Goal: Find specific page/section: Find specific page/section

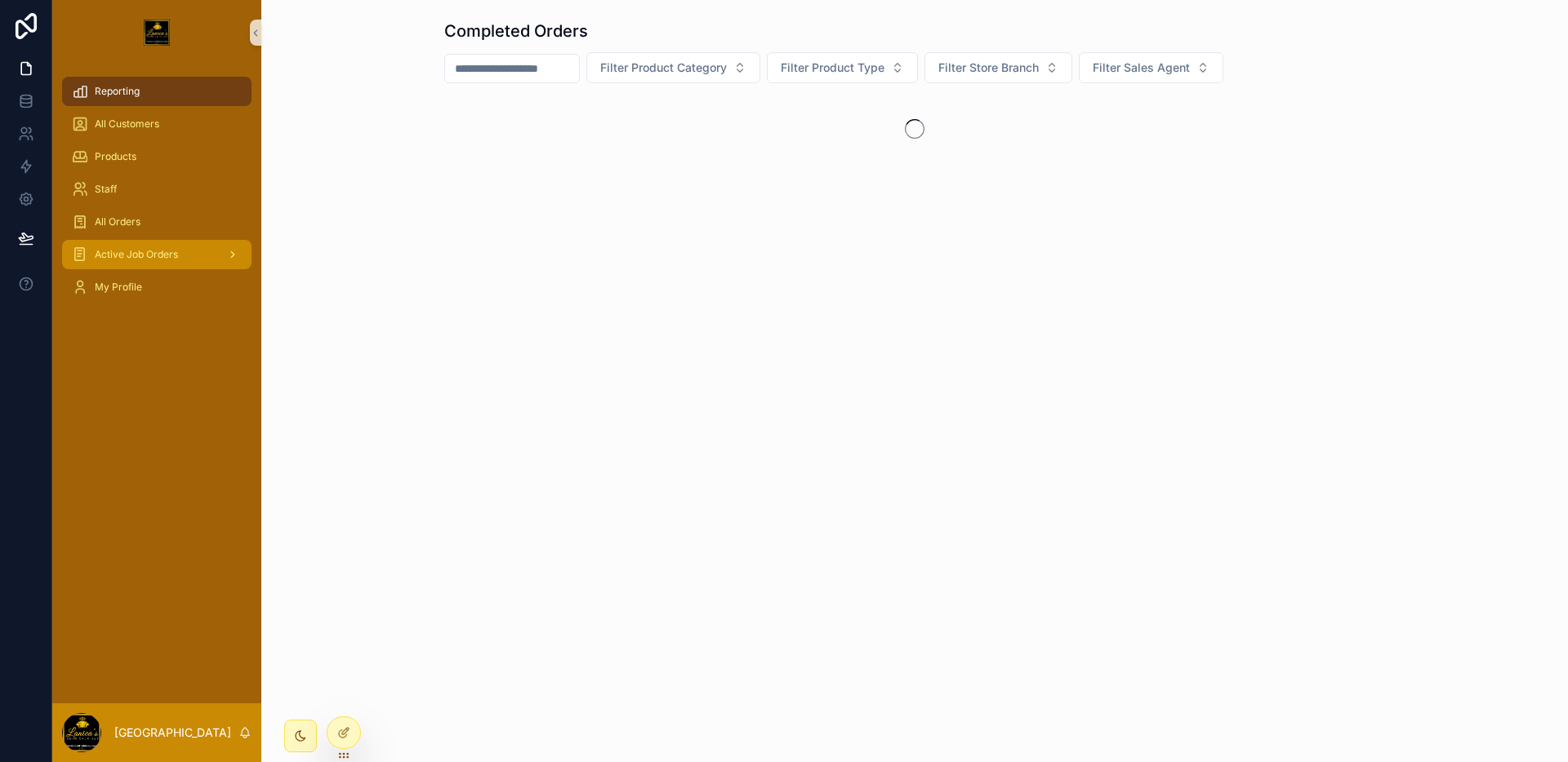
click at [156, 250] on span "Active Job Orders" at bounding box center [137, 255] width 84 height 13
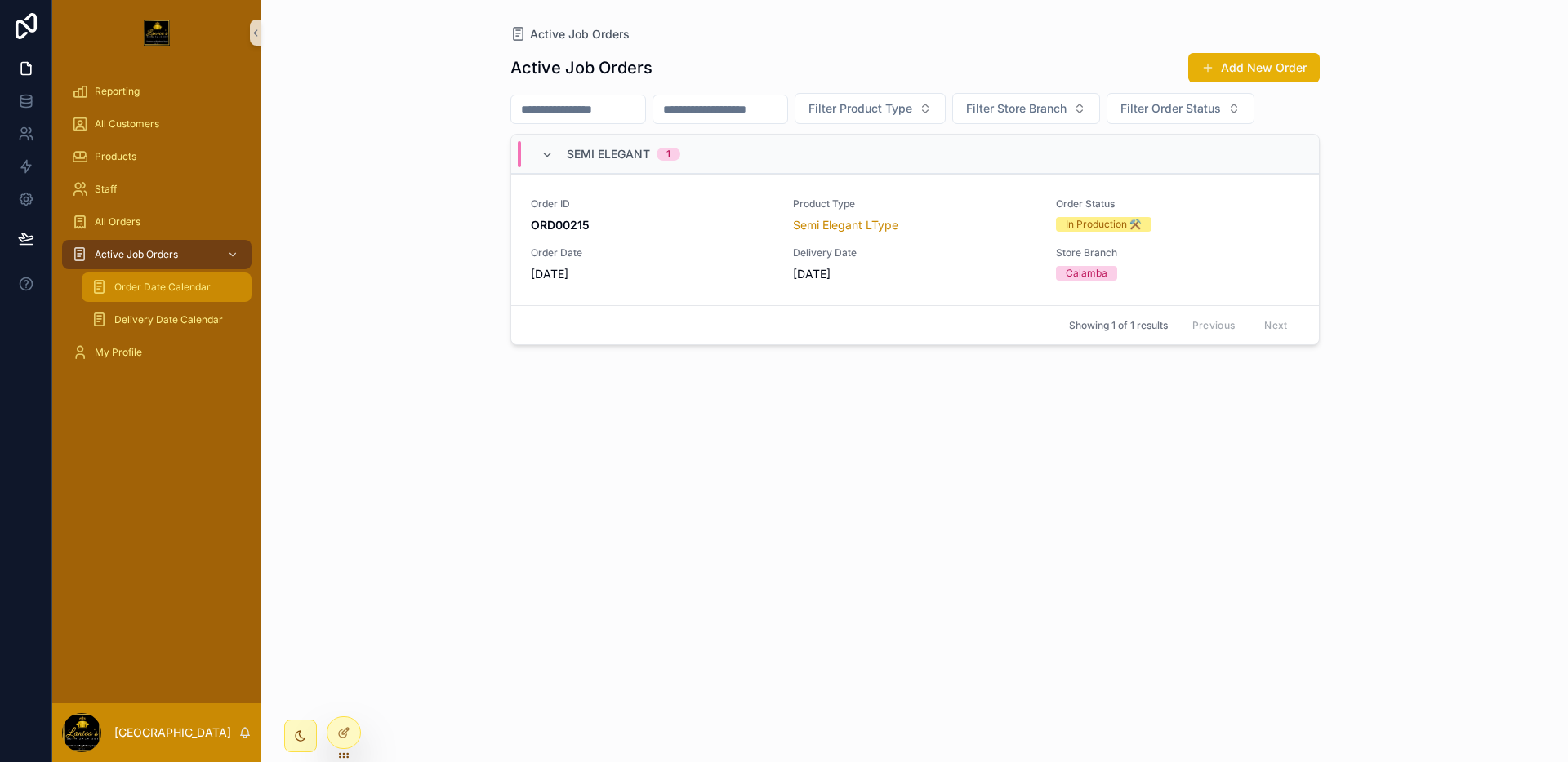
click at [162, 277] on div "Order Date Calendar" at bounding box center [166, 287] width 150 height 26
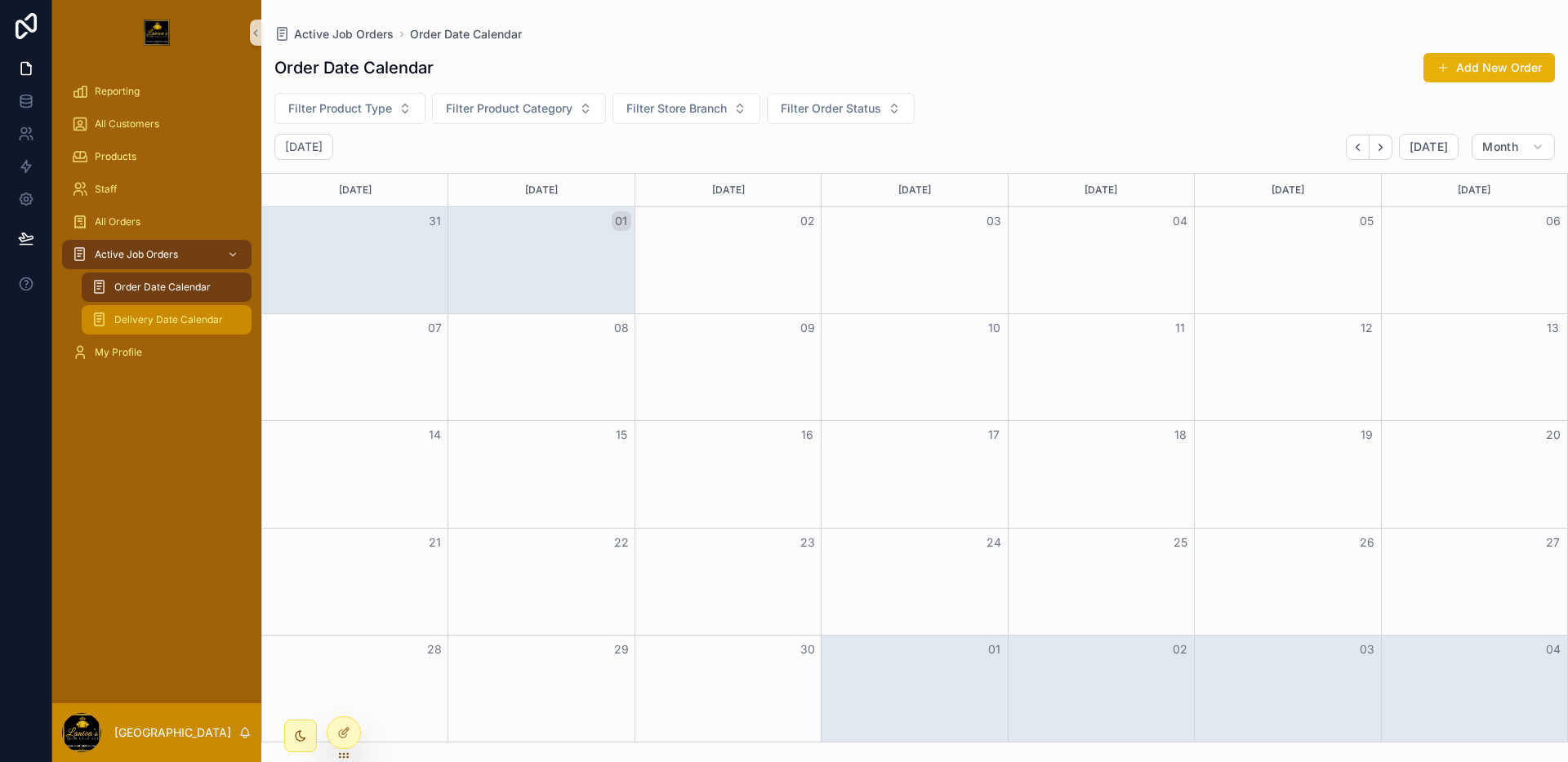
click at [192, 305] on link "Delivery Date Calendar" at bounding box center [166, 320] width 169 height 29
click at [188, 289] on span "Order Date Calendar" at bounding box center [163, 287] width 97 height 13
click at [1363, 152] on icon "Back" at bounding box center [1357, 147] width 12 height 12
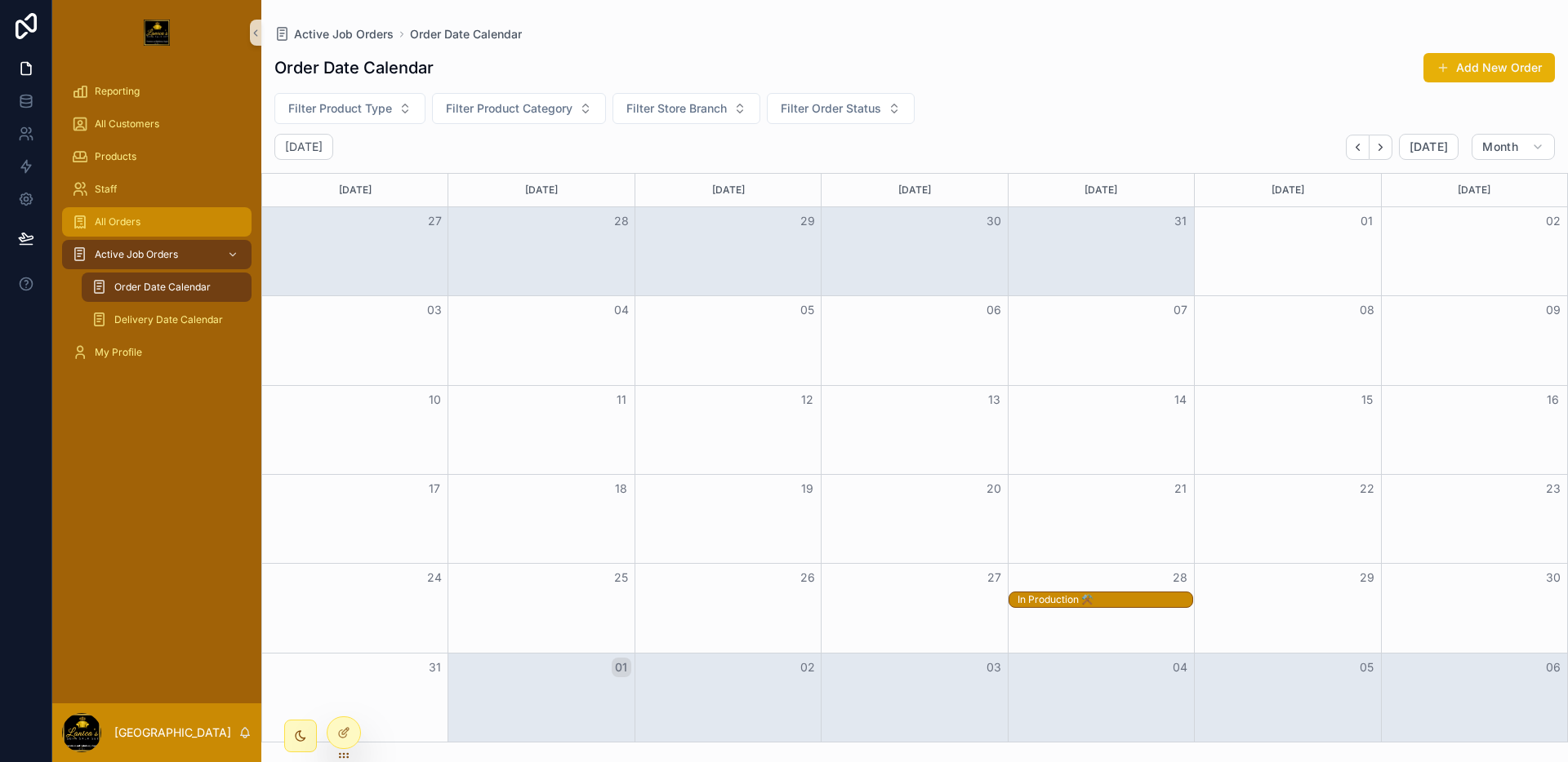
click at [106, 231] on div "All Orders" at bounding box center [156, 222] width 169 height 26
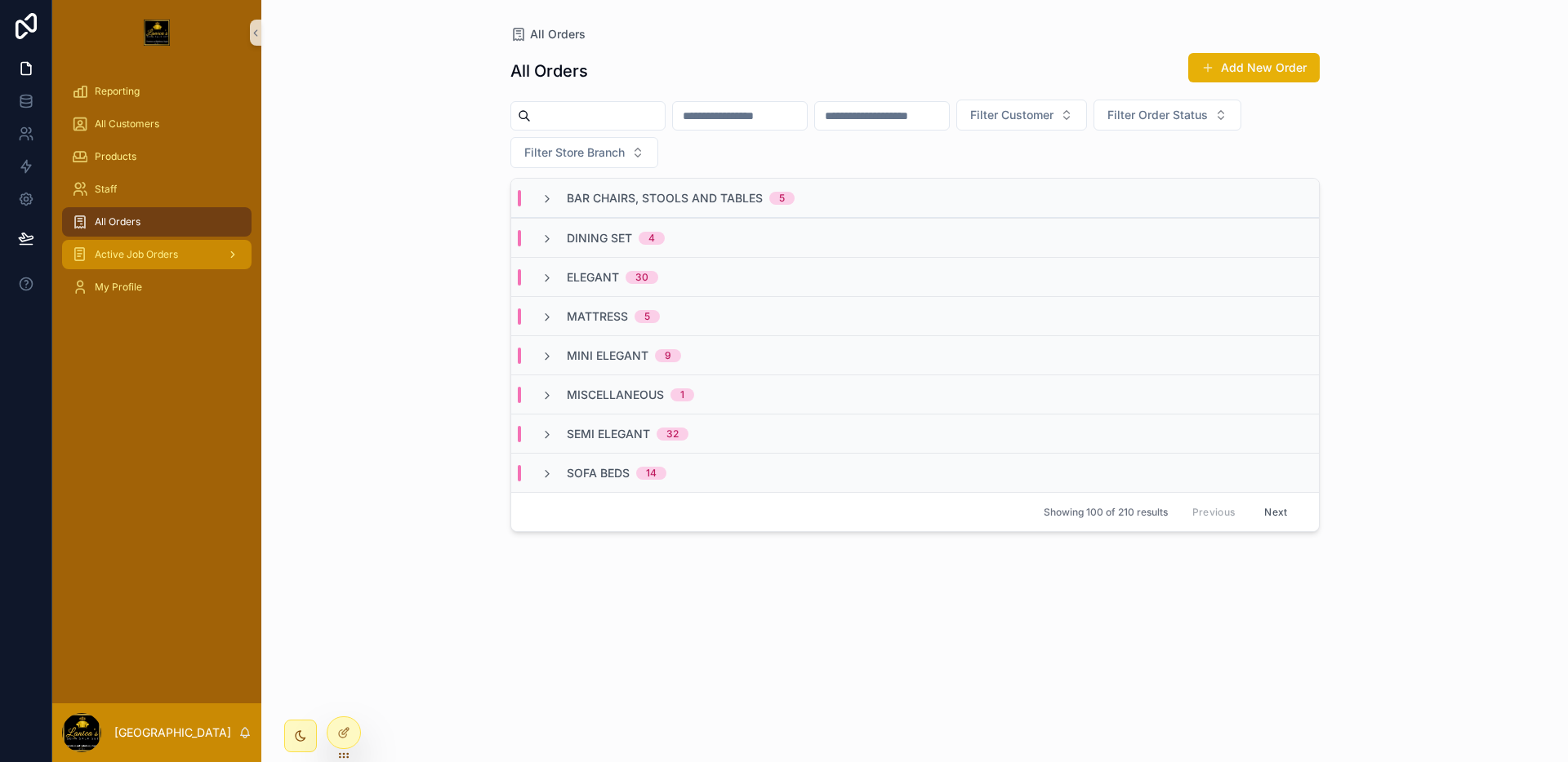
click at [186, 255] on div "Active Job Orders" at bounding box center [156, 255] width 169 height 26
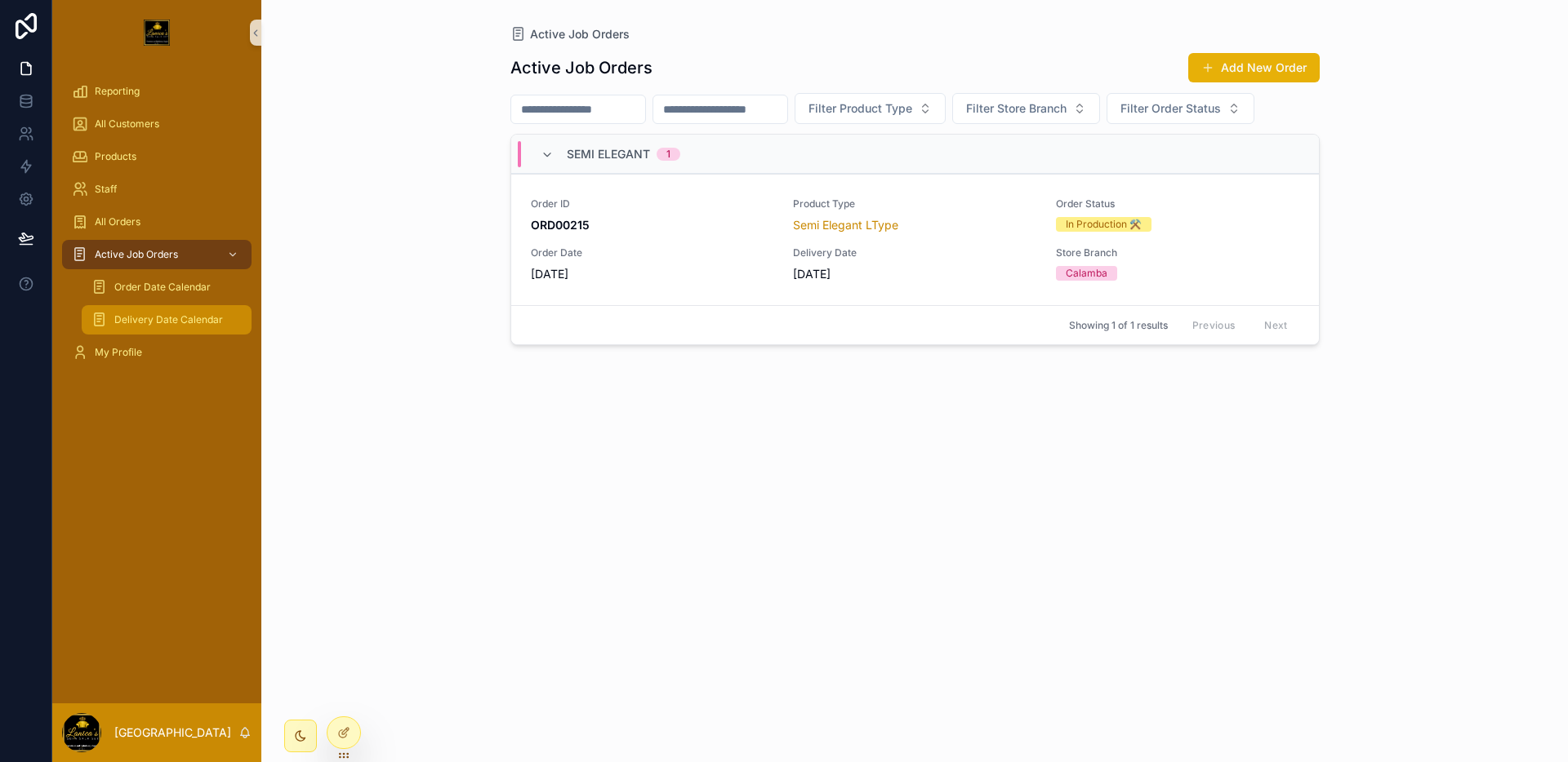
click at [187, 326] on span "Delivery Date Calendar" at bounding box center [169, 320] width 109 height 13
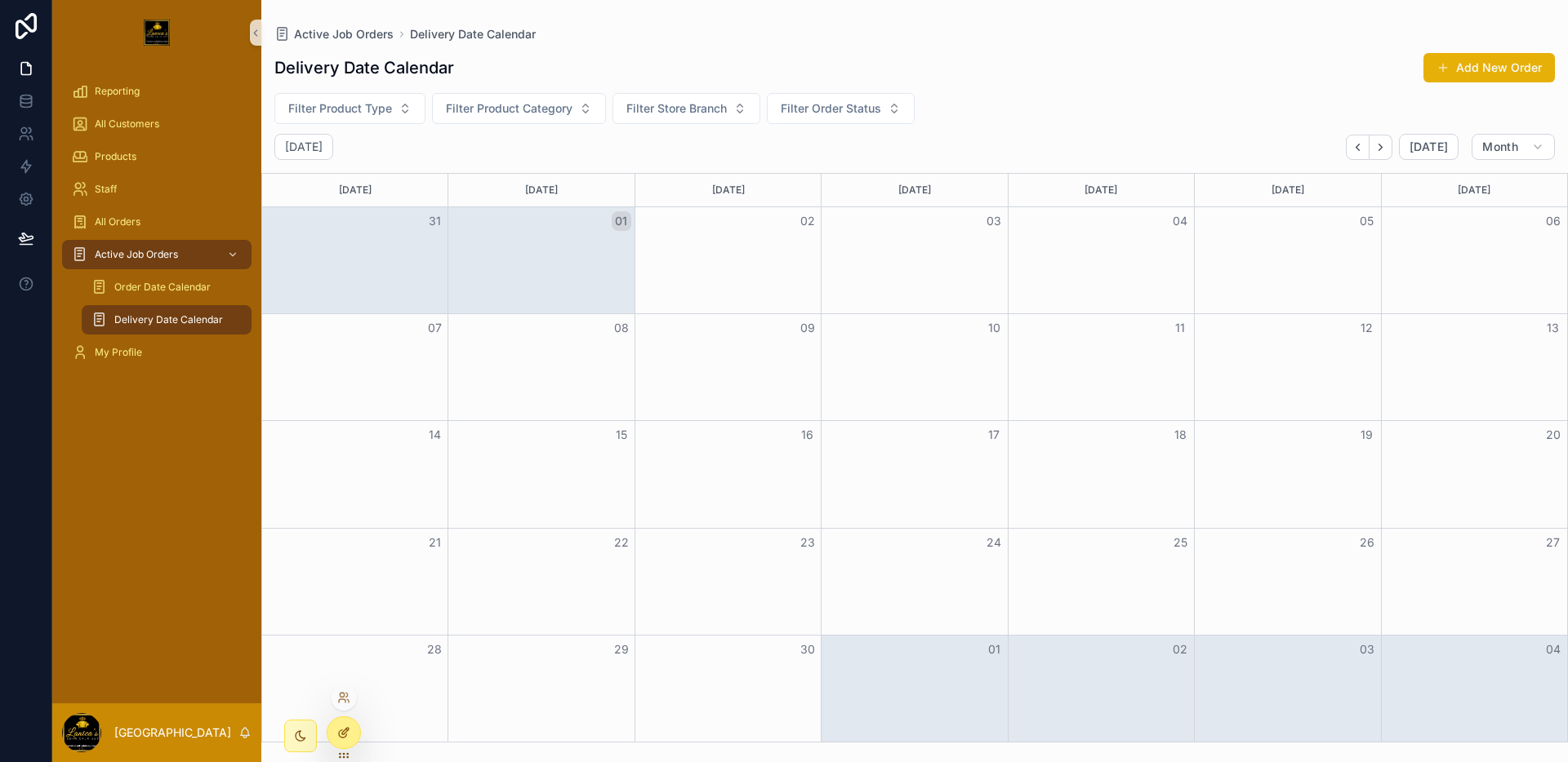
click at [343, 723] on div at bounding box center [344, 733] width 33 height 31
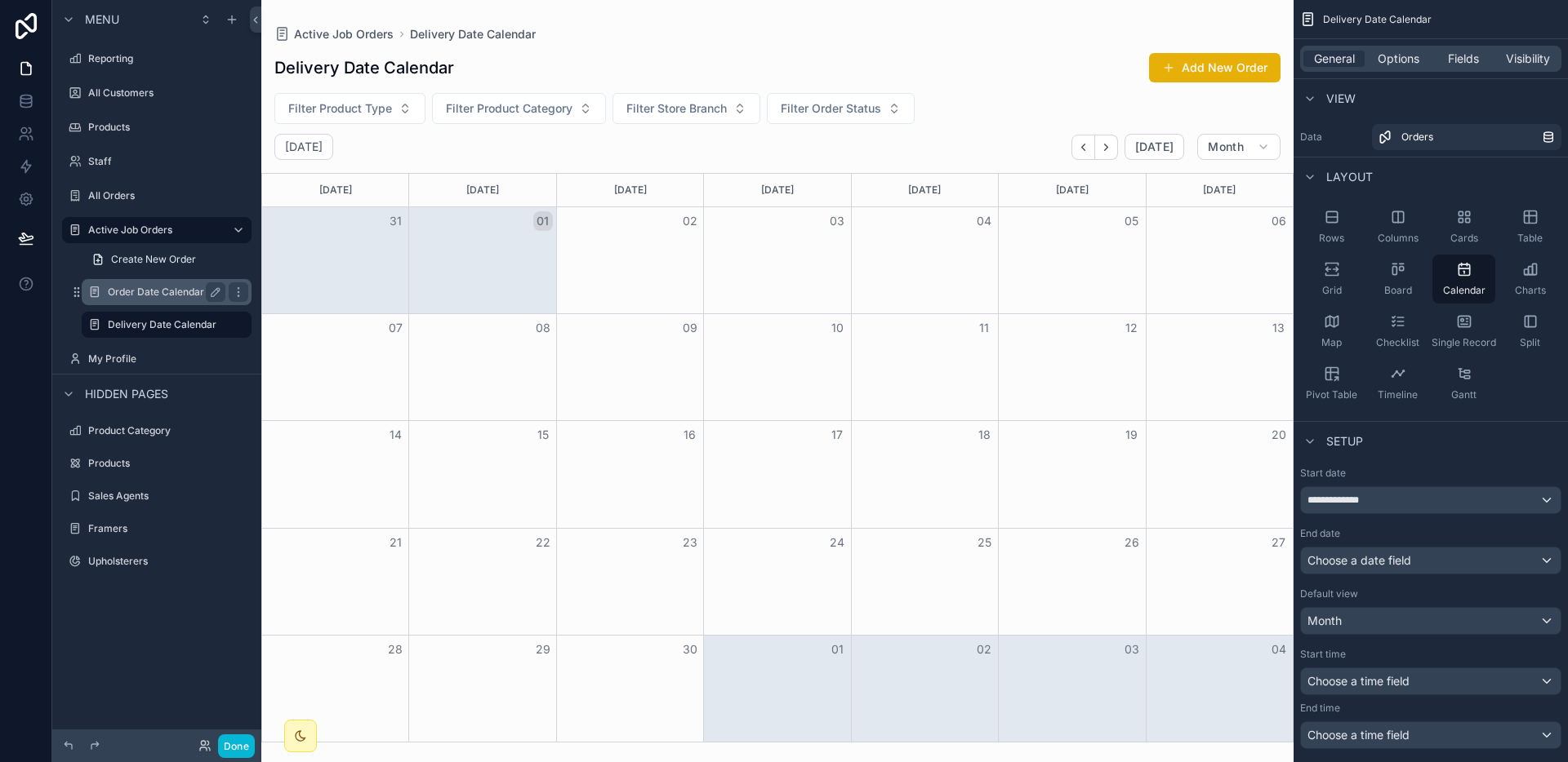
click at [160, 282] on div "Order Date Calendar" at bounding box center [167, 292] width 118 height 20
click at [1380, 65] on span "Options" at bounding box center [1398, 59] width 42 height 16
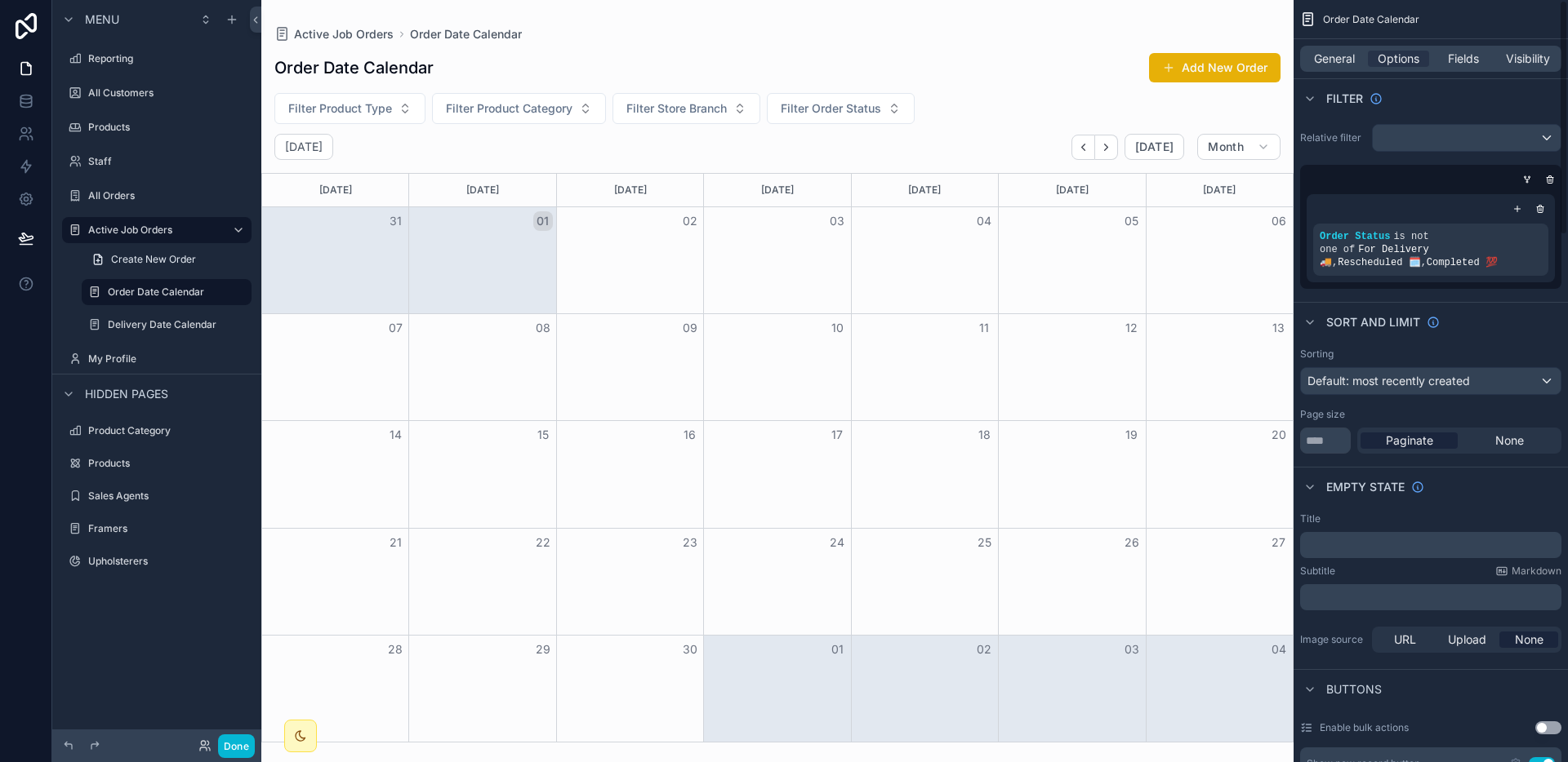
click at [1548, 187] on div "Order Status is not one of For Delivery 🚚 , Rescheduled 🗓️ , Completed 💯" at bounding box center [1430, 238] width 261 height 101
click at [1550, 183] on icon "scrollable content" at bounding box center [1550, 180] width 6 height 6
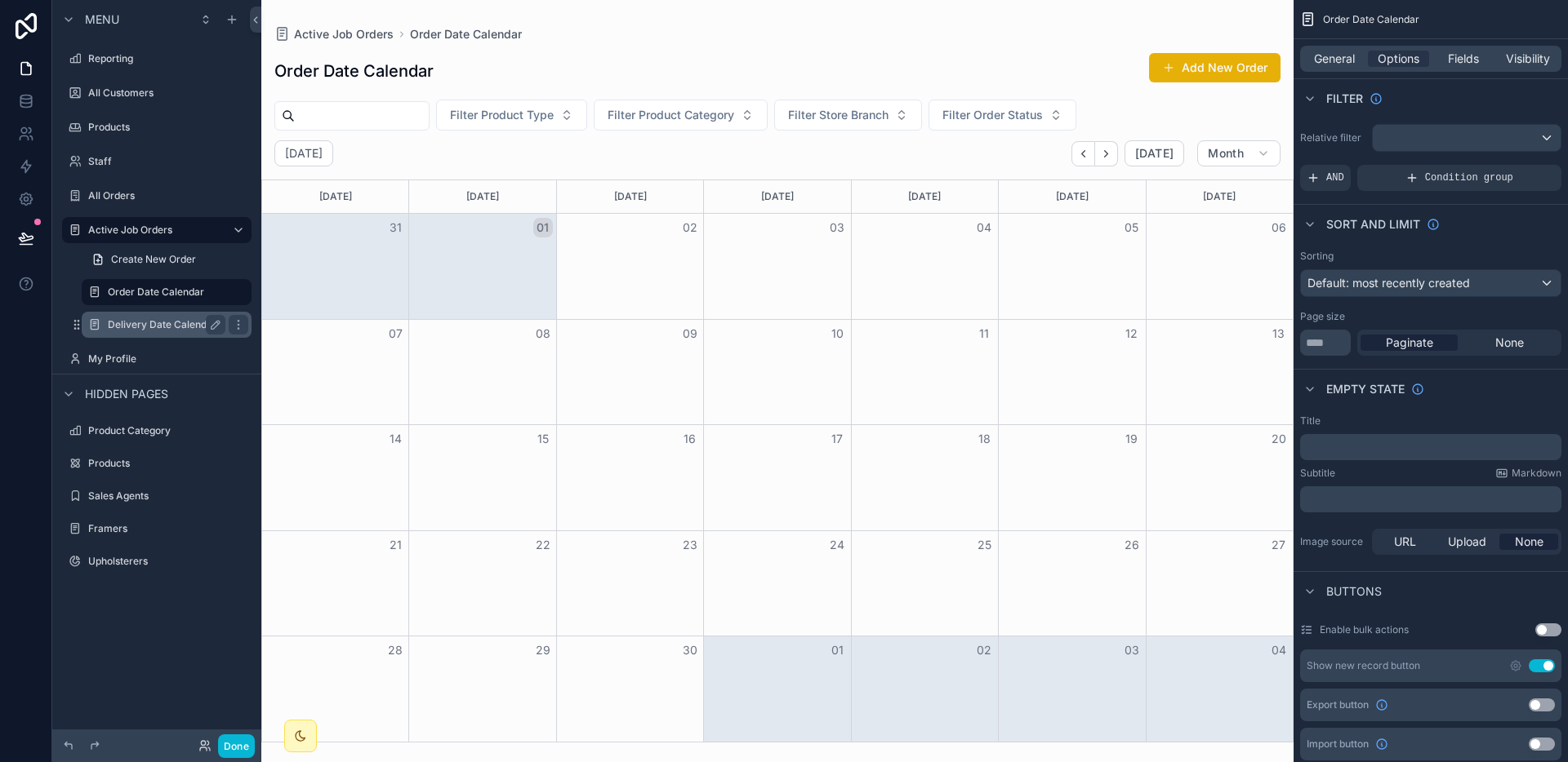
click at [124, 329] on label "Delivery Date Calendar" at bounding box center [164, 325] width 111 height 13
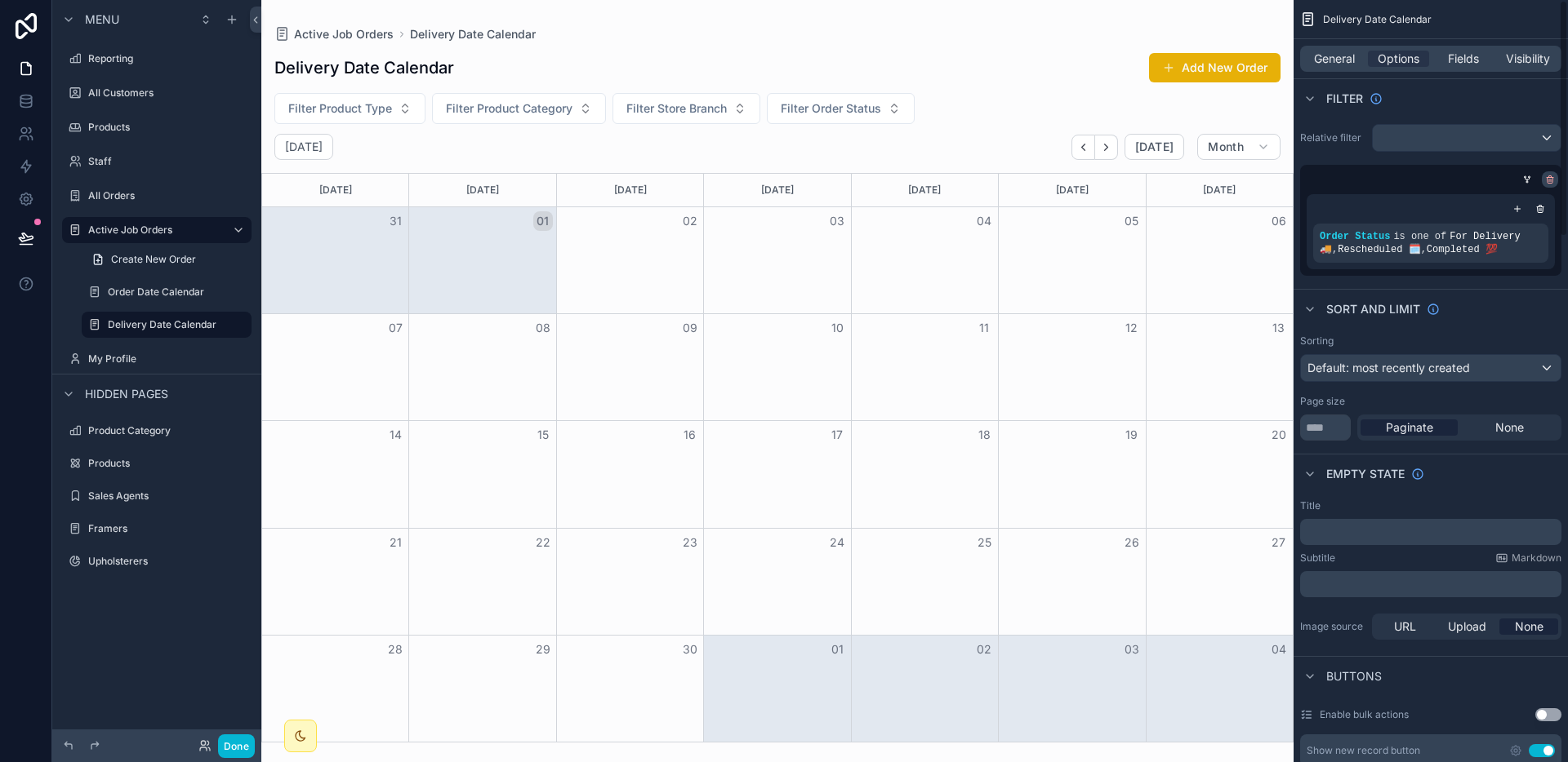
click at [1553, 174] on icon "scrollable content" at bounding box center [1550, 179] width 10 height 10
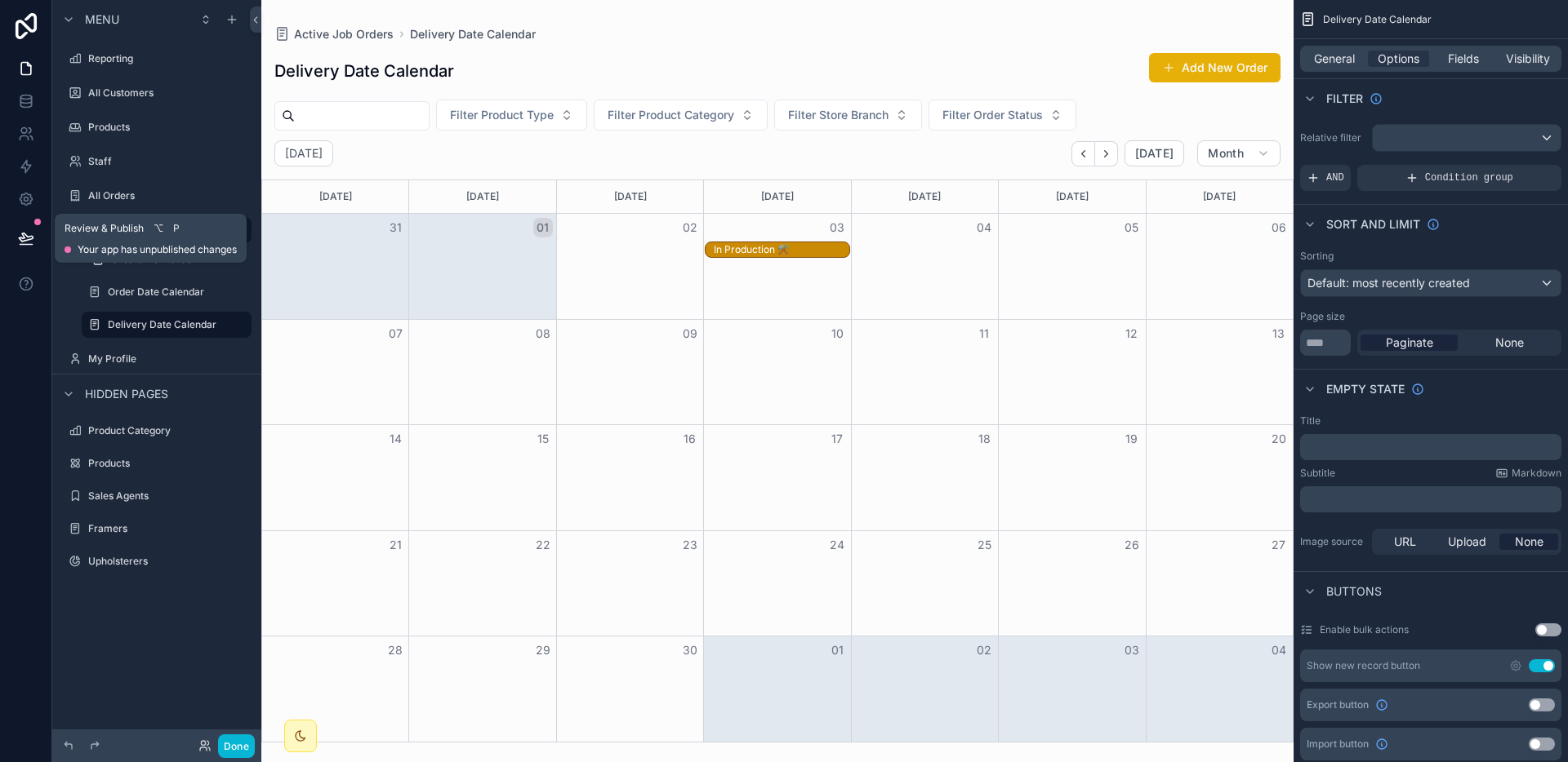
click at [39, 237] on button at bounding box center [26, 238] width 36 height 46
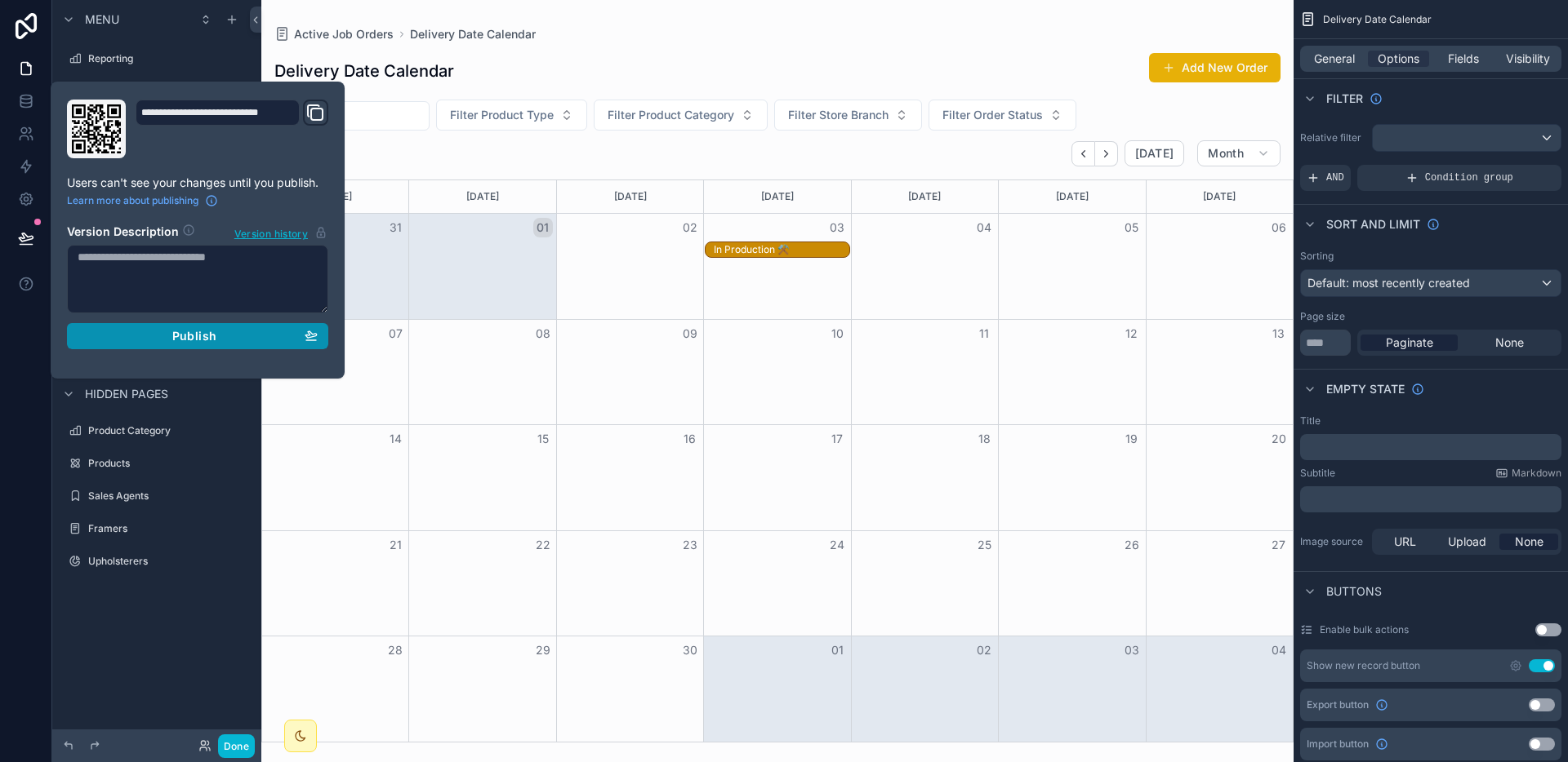
click at [215, 345] on button "Publish" at bounding box center [197, 336] width 261 height 26
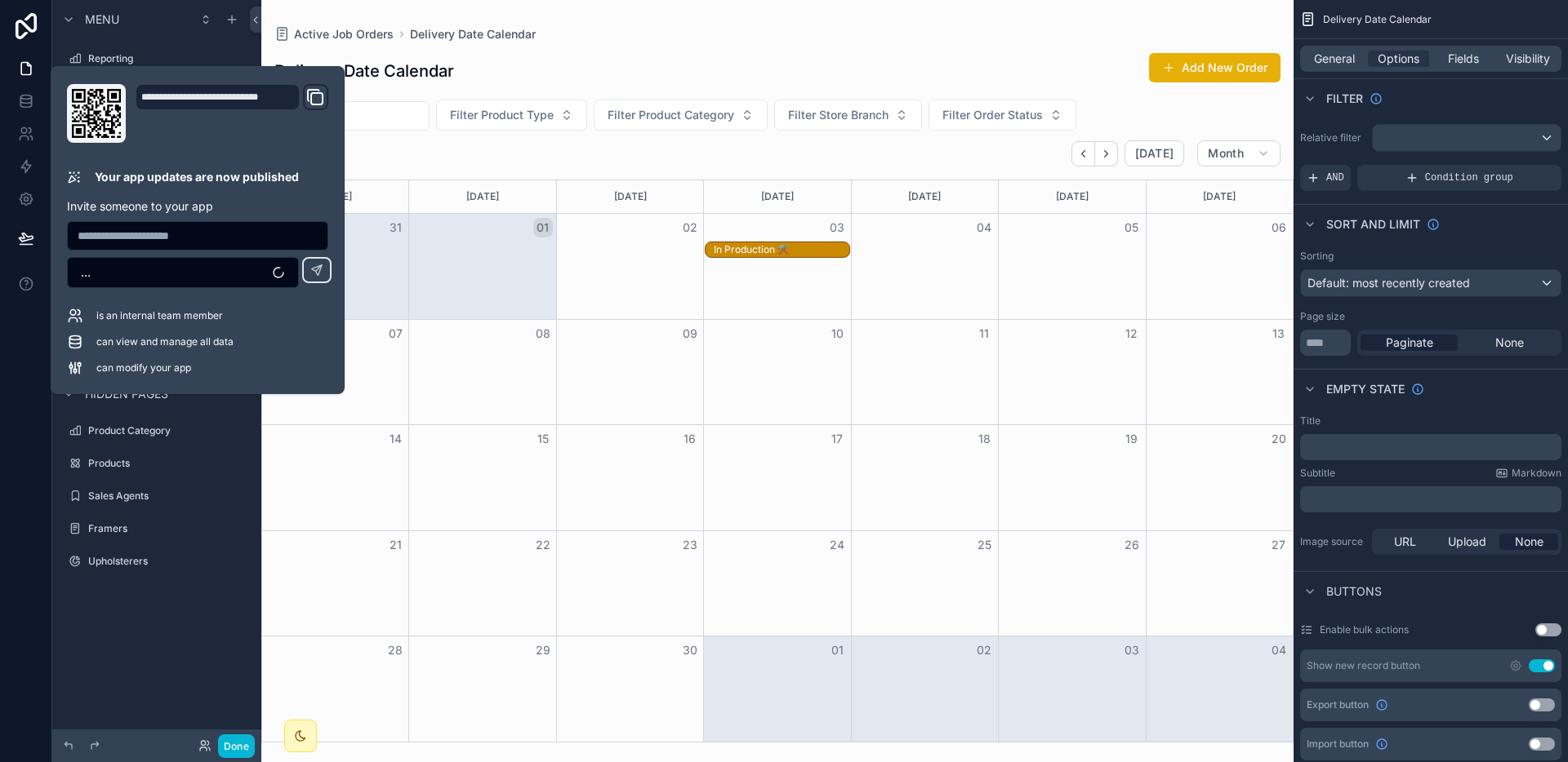
click at [540, 77] on div "scrollable content" at bounding box center [777, 381] width 1032 height 762
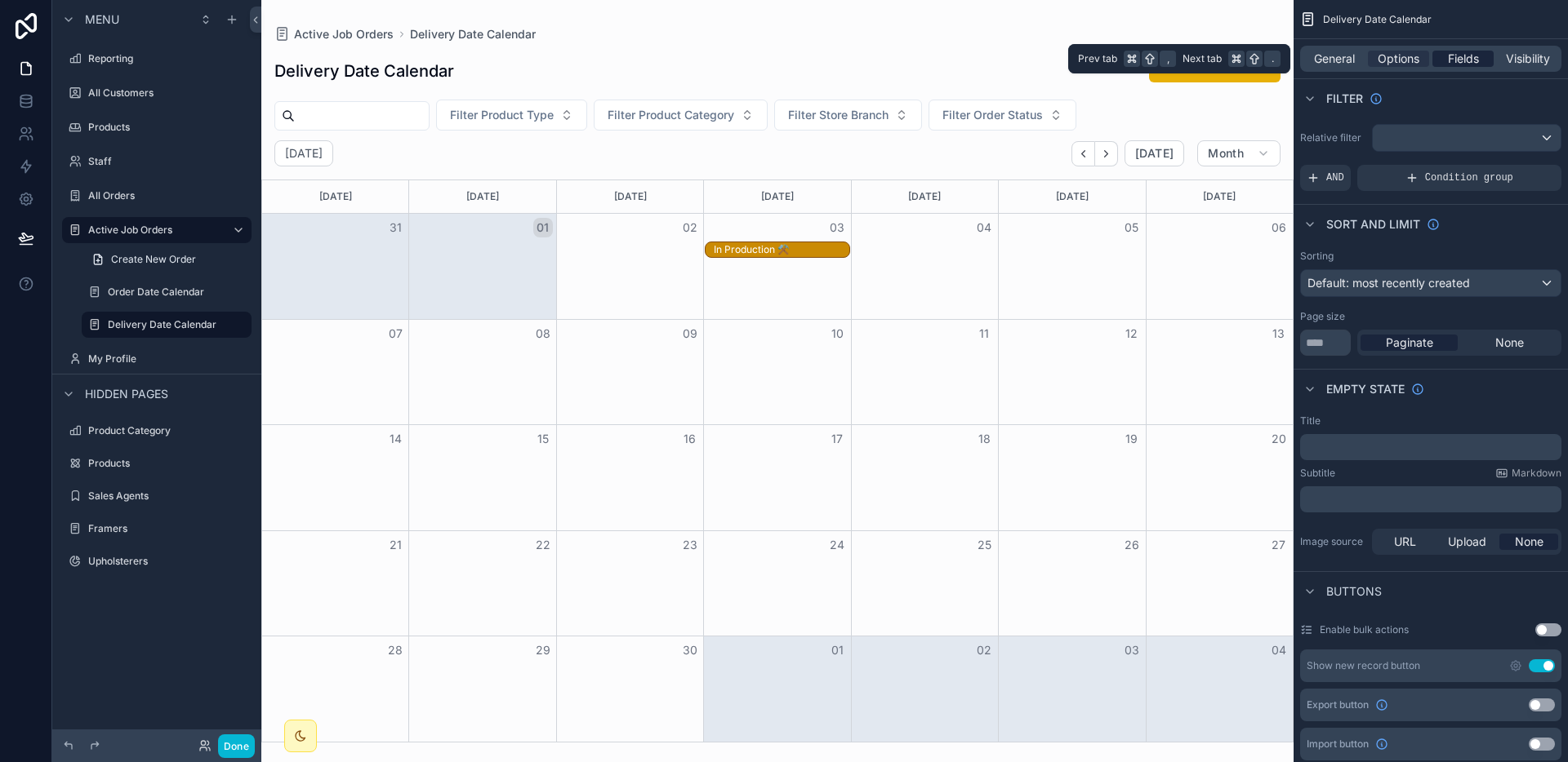
click at [1486, 65] on div "Fields" at bounding box center [1462, 59] width 61 height 16
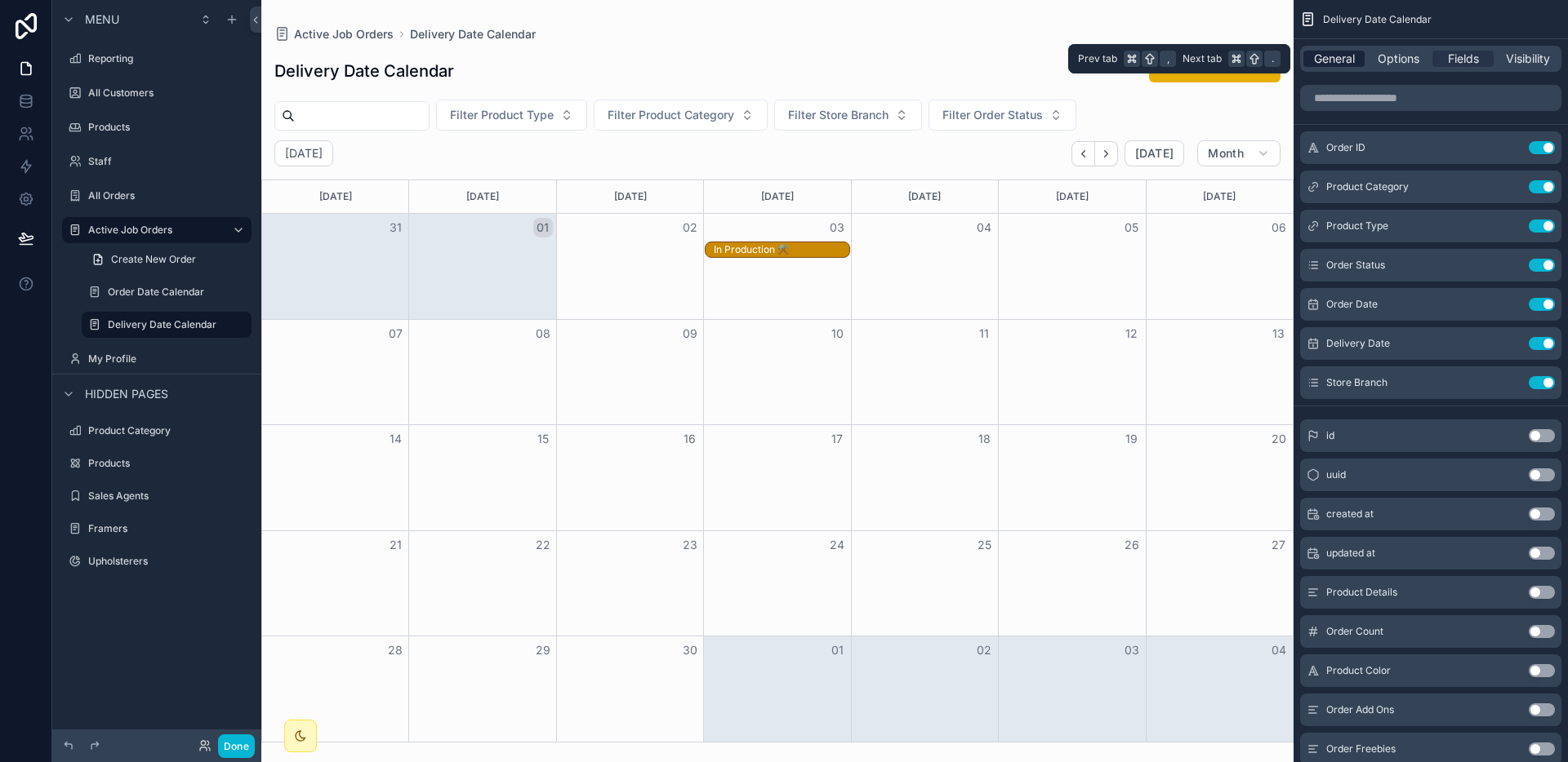
click at [1349, 65] on span "General" at bounding box center [1334, 59] width 41 height 16
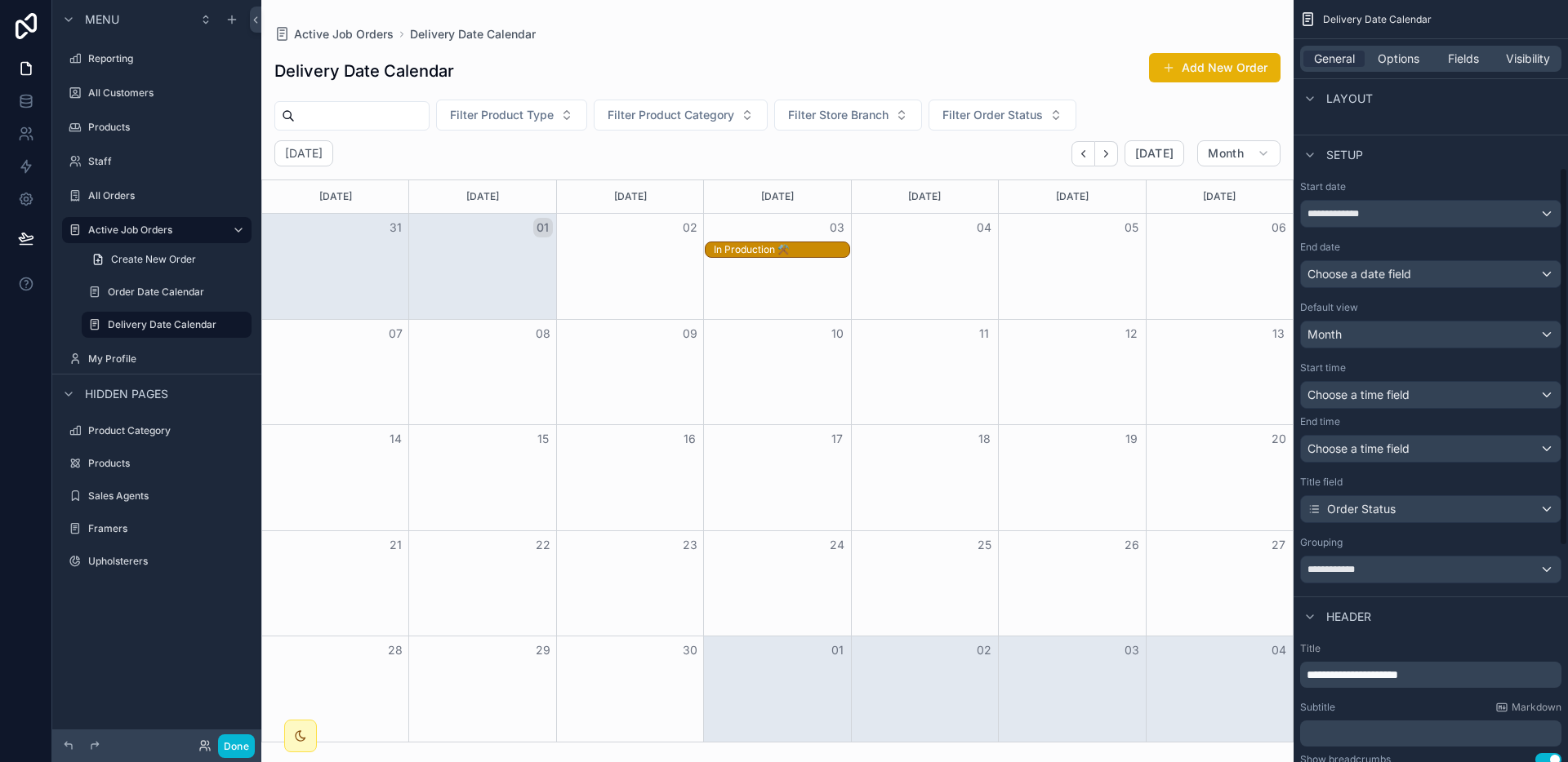
scroll to position [340, 0]
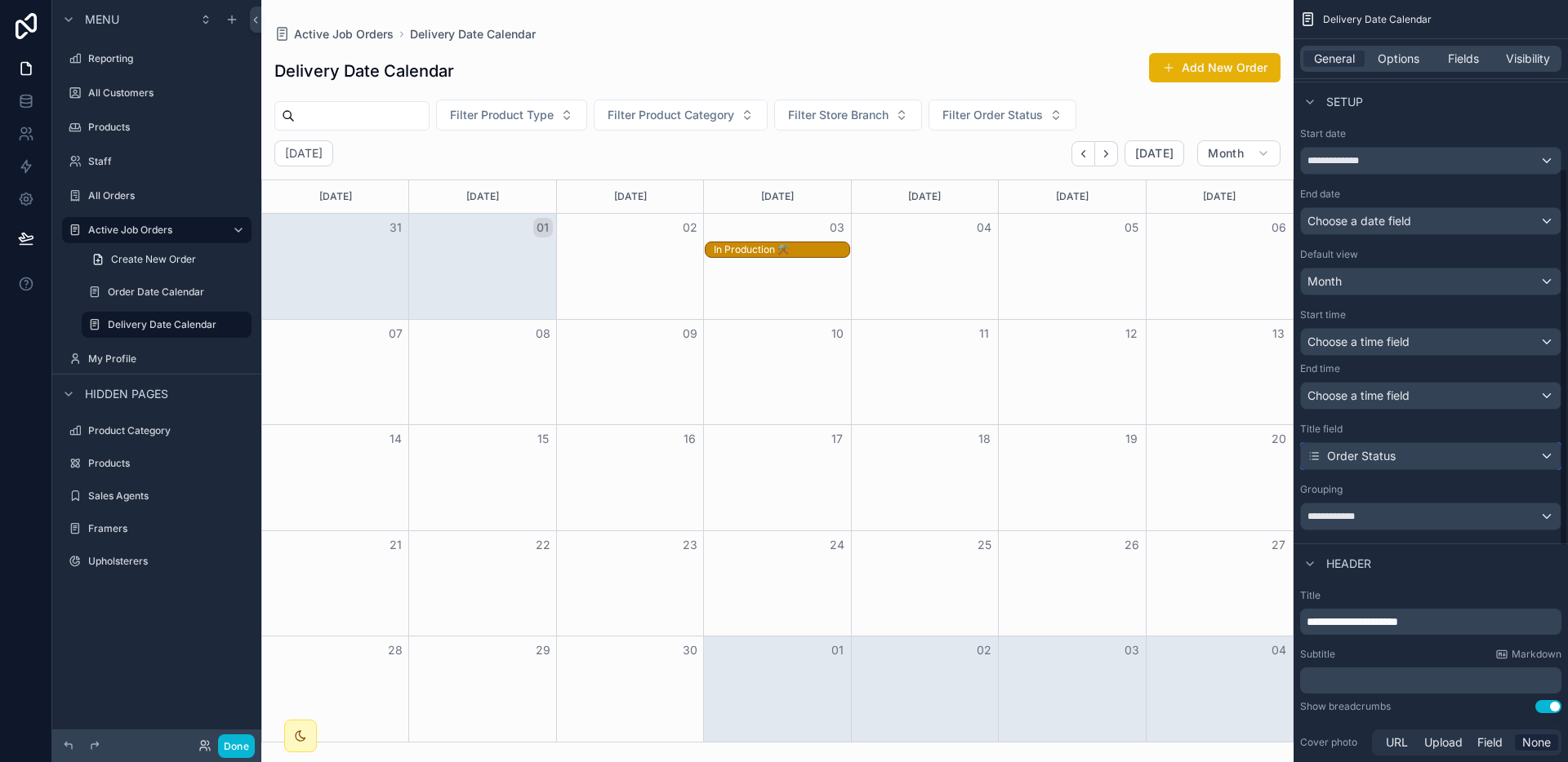
click at [1434, 457] on div "Order Status" at bounding box center [1430, 456] width 260 height 26
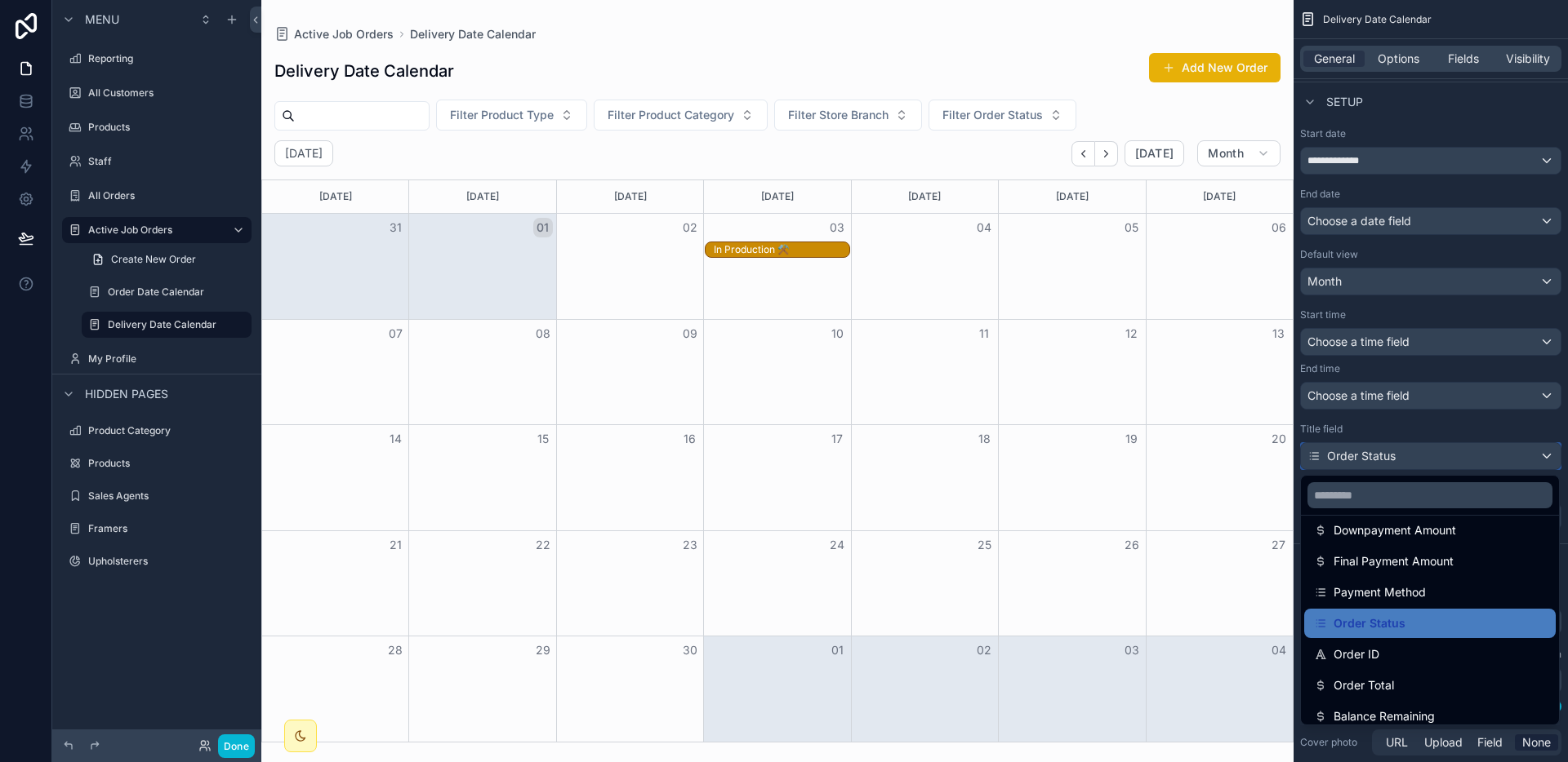
scroll to position [364, 0]
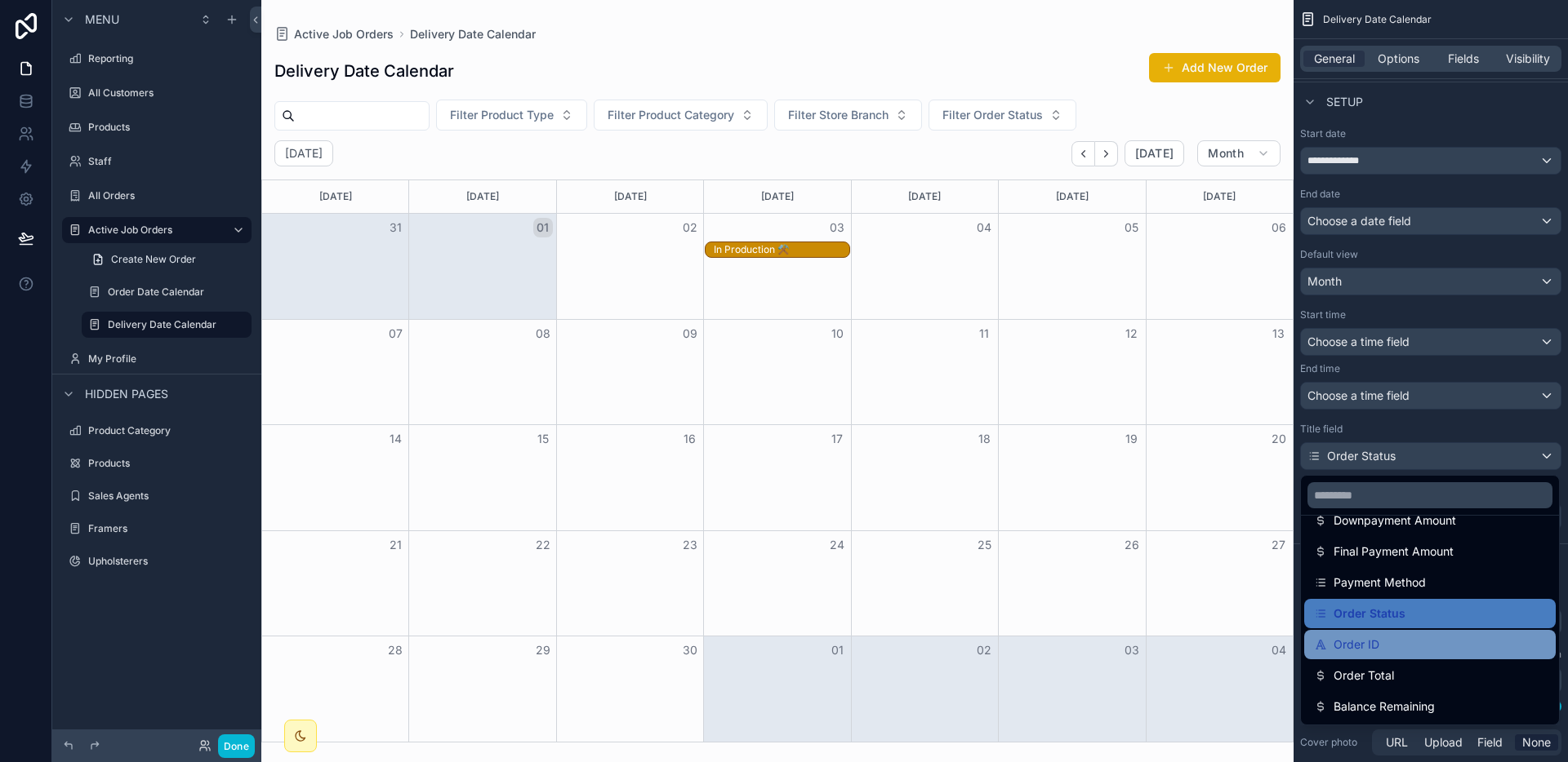
click at [1414, 647] on div "Order ID" at bounding box center [1429, 645] width 232 height 20
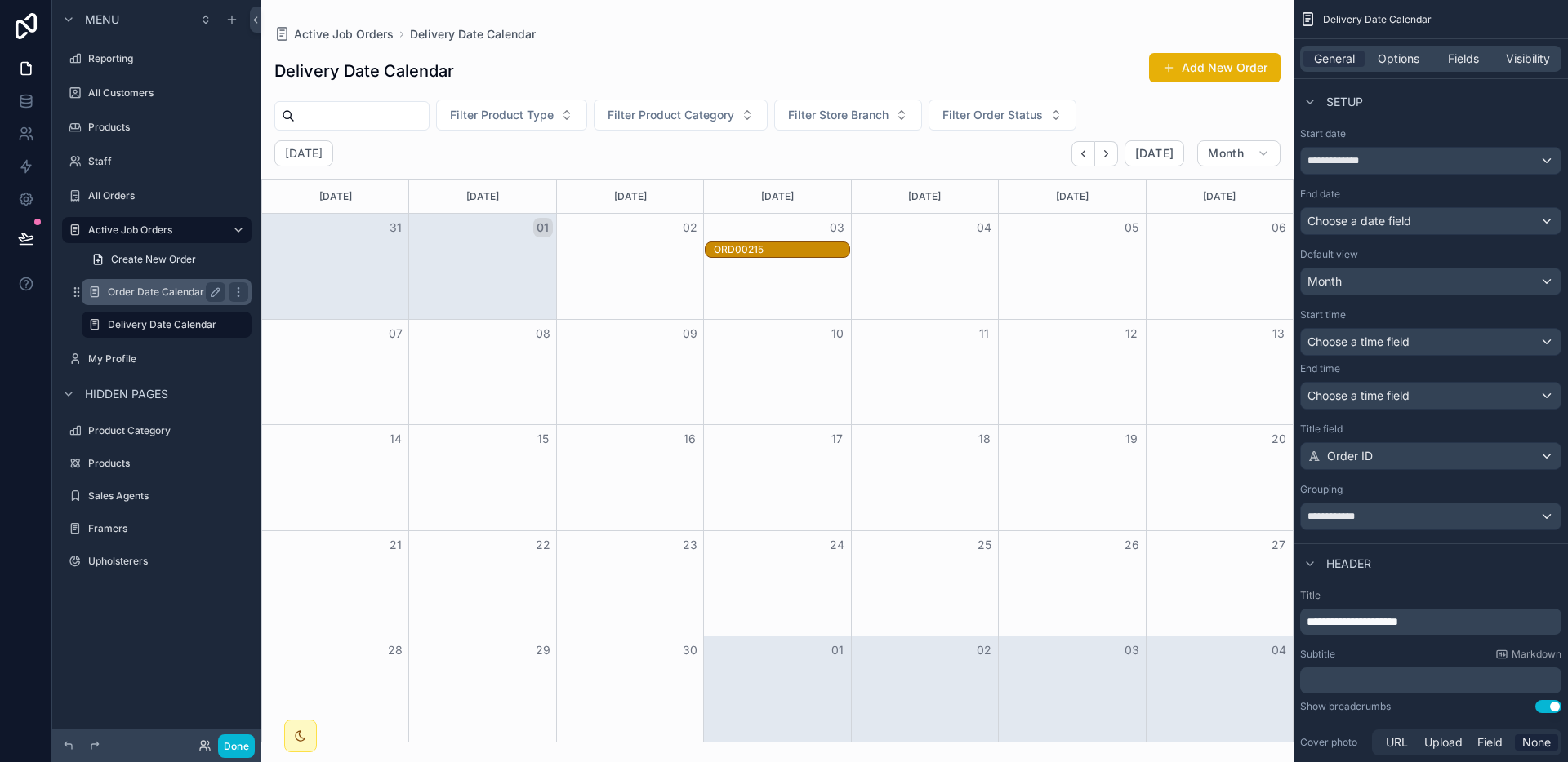
click at [153, 297] on label "Order Date Calendar" at bounding box center [164, 292] width 111 height 13
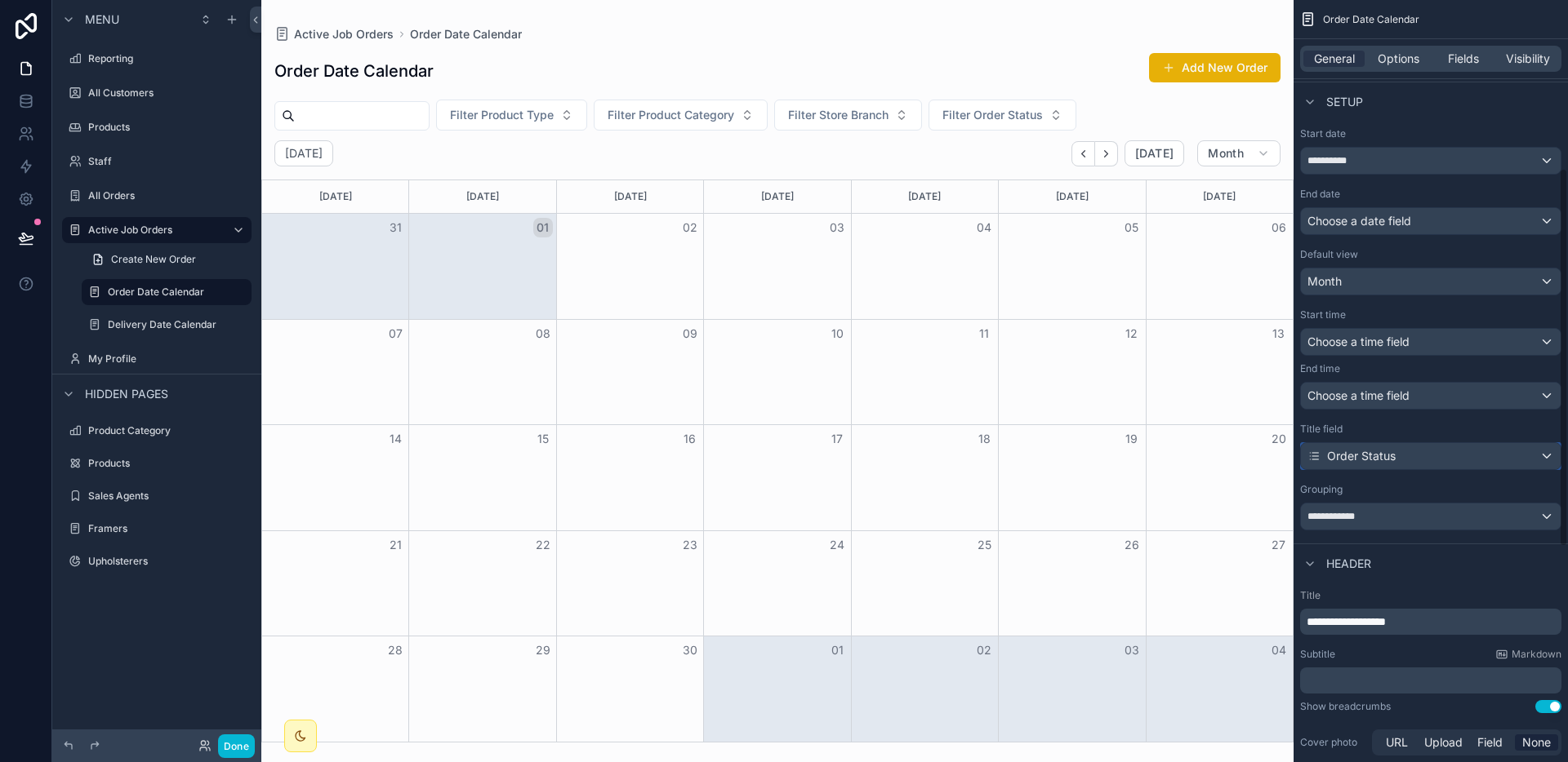
click at [1407, 462] on div "Order Status" at bounding box center [1430, 456] width 260 height 26
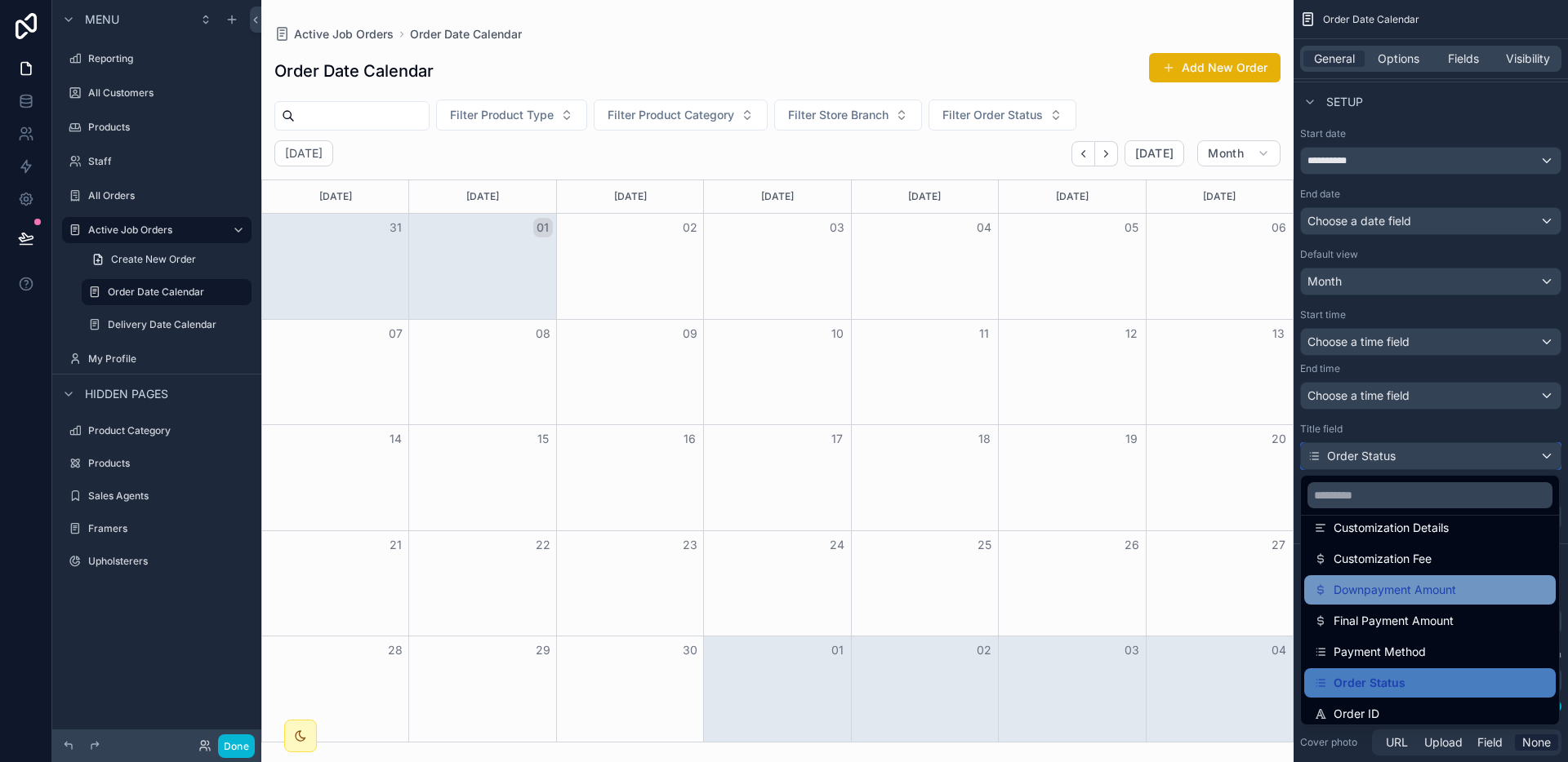
scroll to position [301, 0]
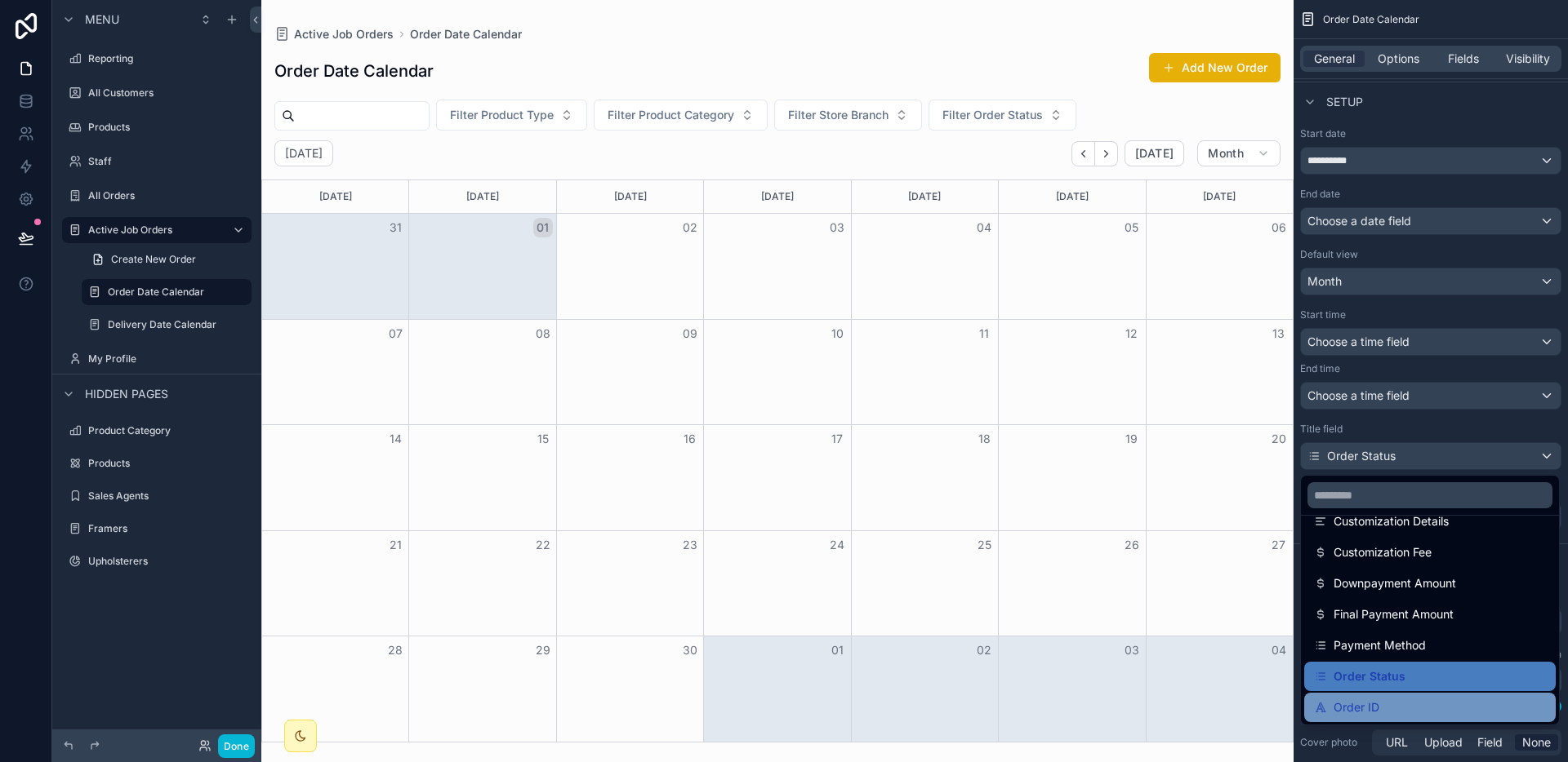
click at [1366, 695] on div "Order ID" at bounding box center [1429, 708] width 251 height 29
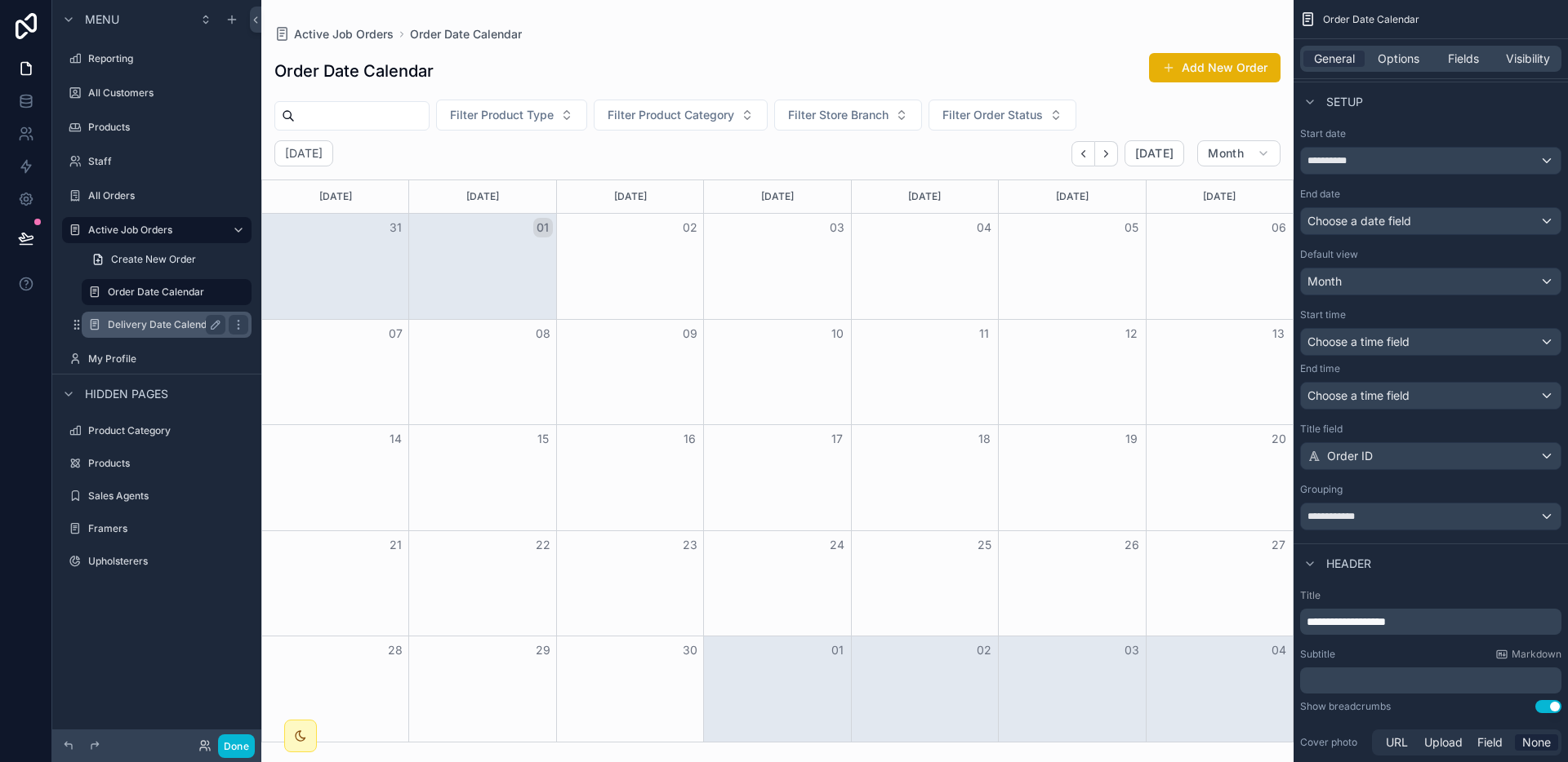
click at [152, 315] on div "Delivery Date Calendar" at bounding box center [167, 325] width 118 height 20
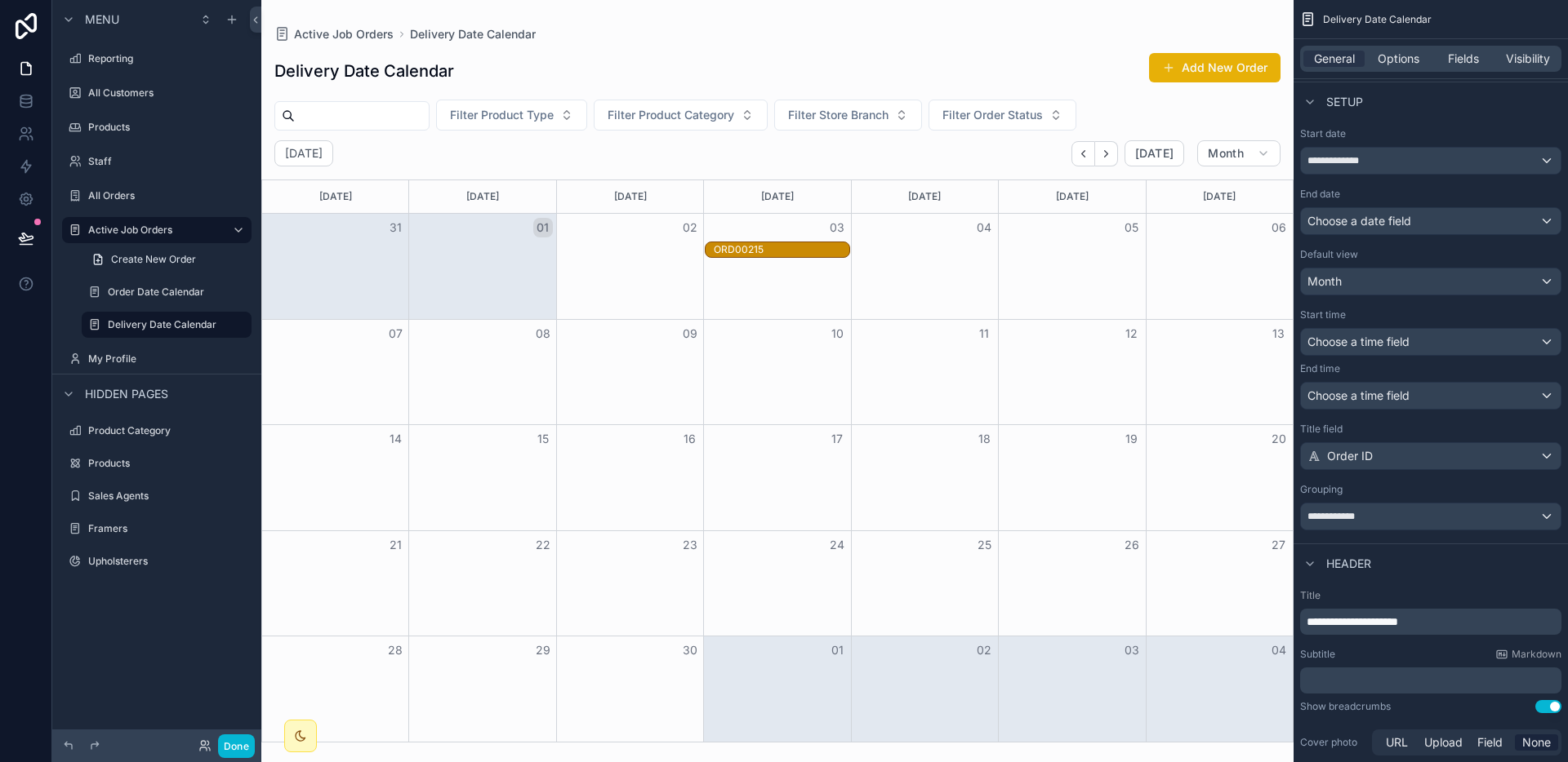
click at [776, 246] on div "ORD00215" at bounding box center [782, 250] width 136 height 13
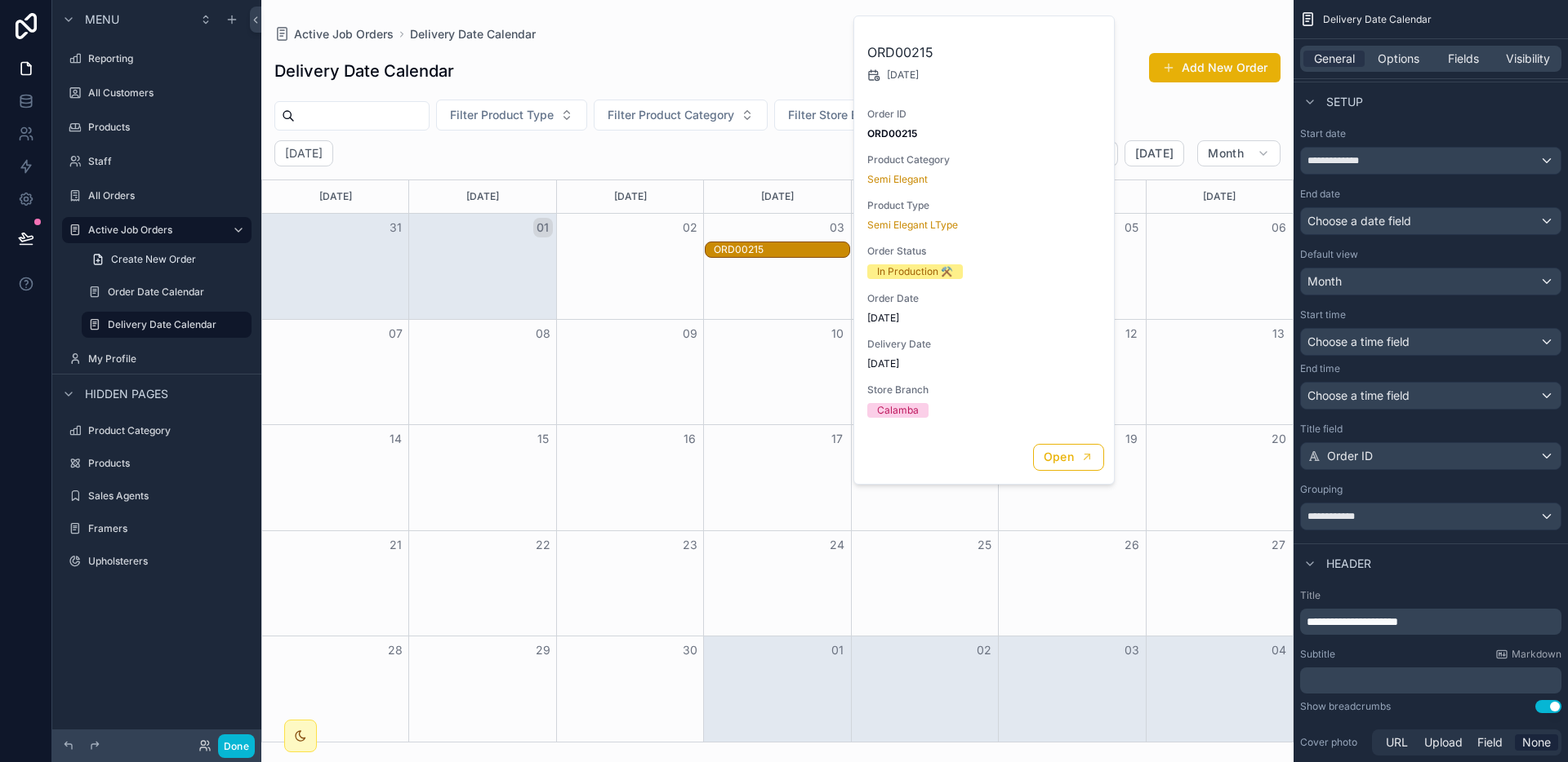
click at [776, 246] on div "ORD00215" at bounding box center [782, 250] width 136 height 13
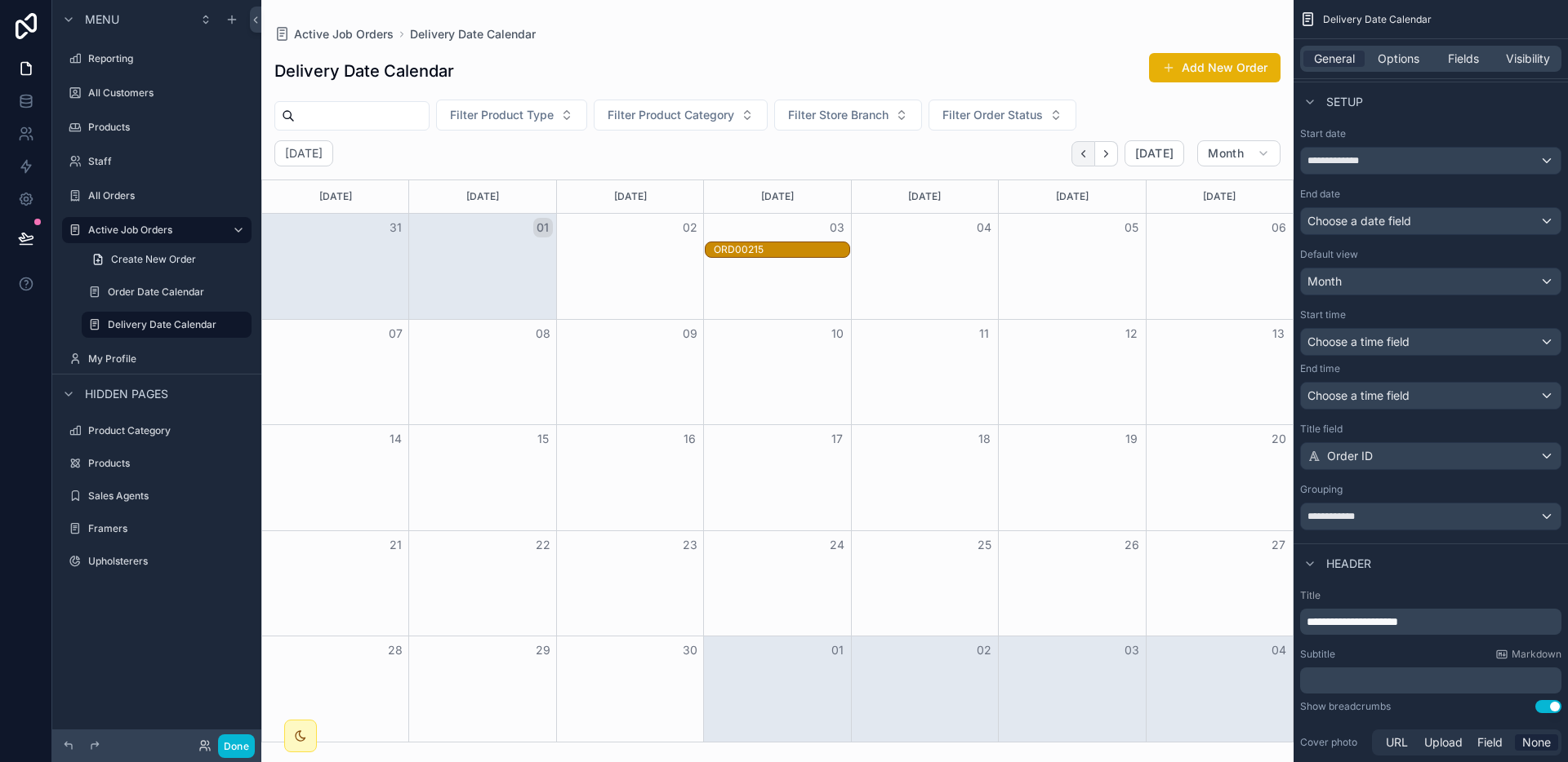
click at [1081, 147] on icon "Back" at bounding box center [1082, 153] width 12 height 12
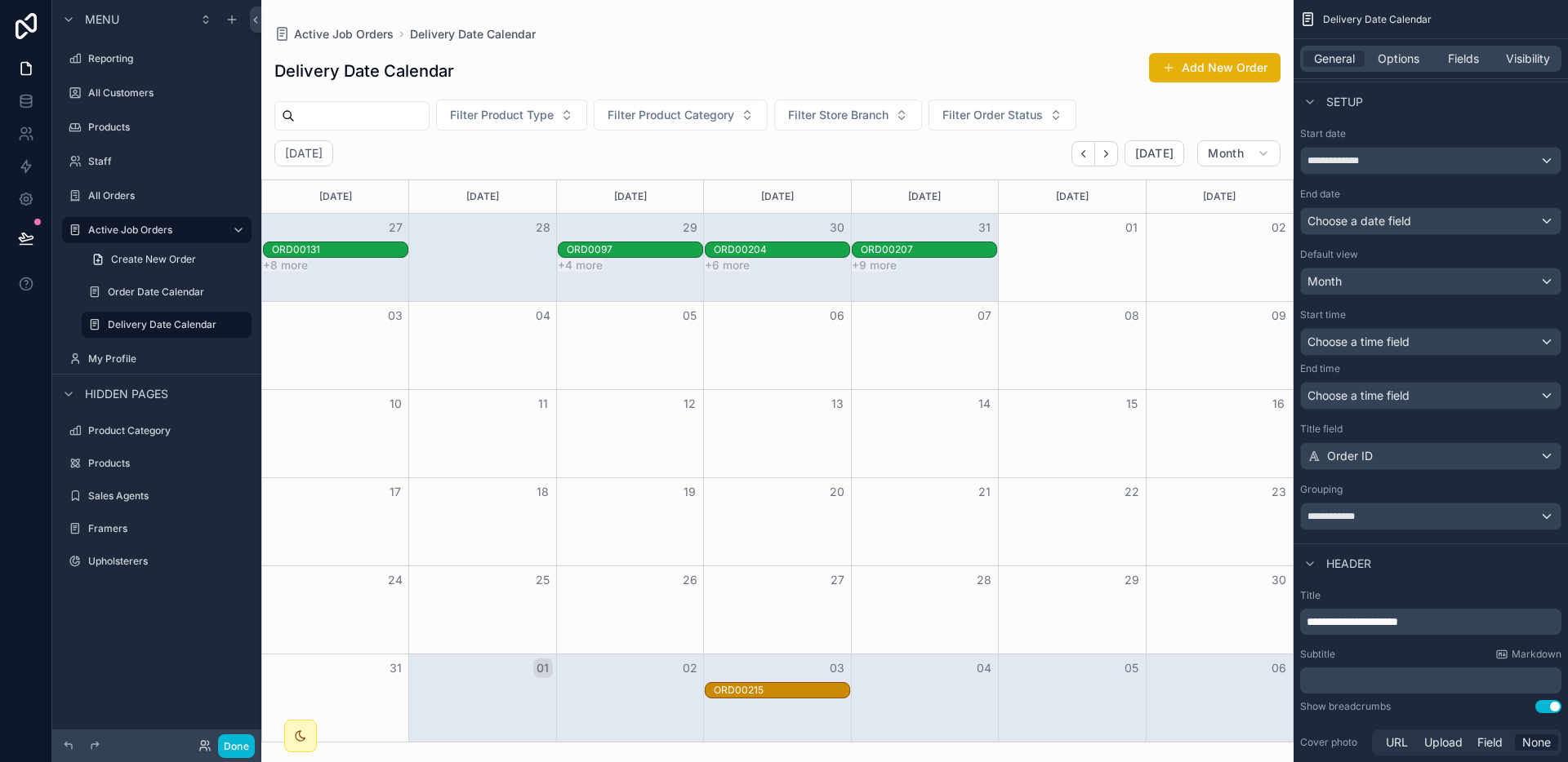
click at [760, 689] on div "ORD00215" at bounding box center [782, 691] width 136 height 13
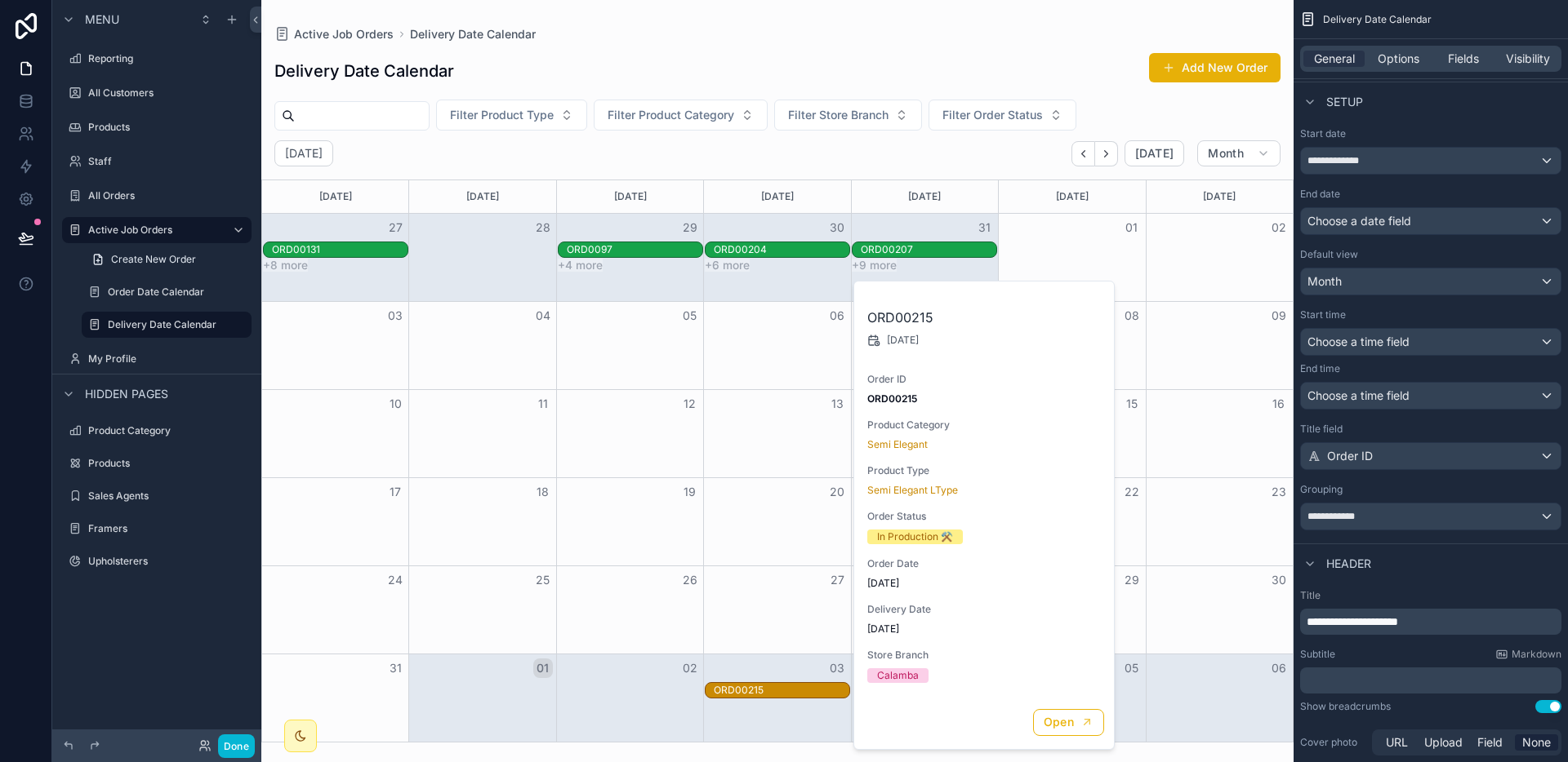
click at [775, 395] on div "13" at bounding box center [777, 404] width 147 height 28
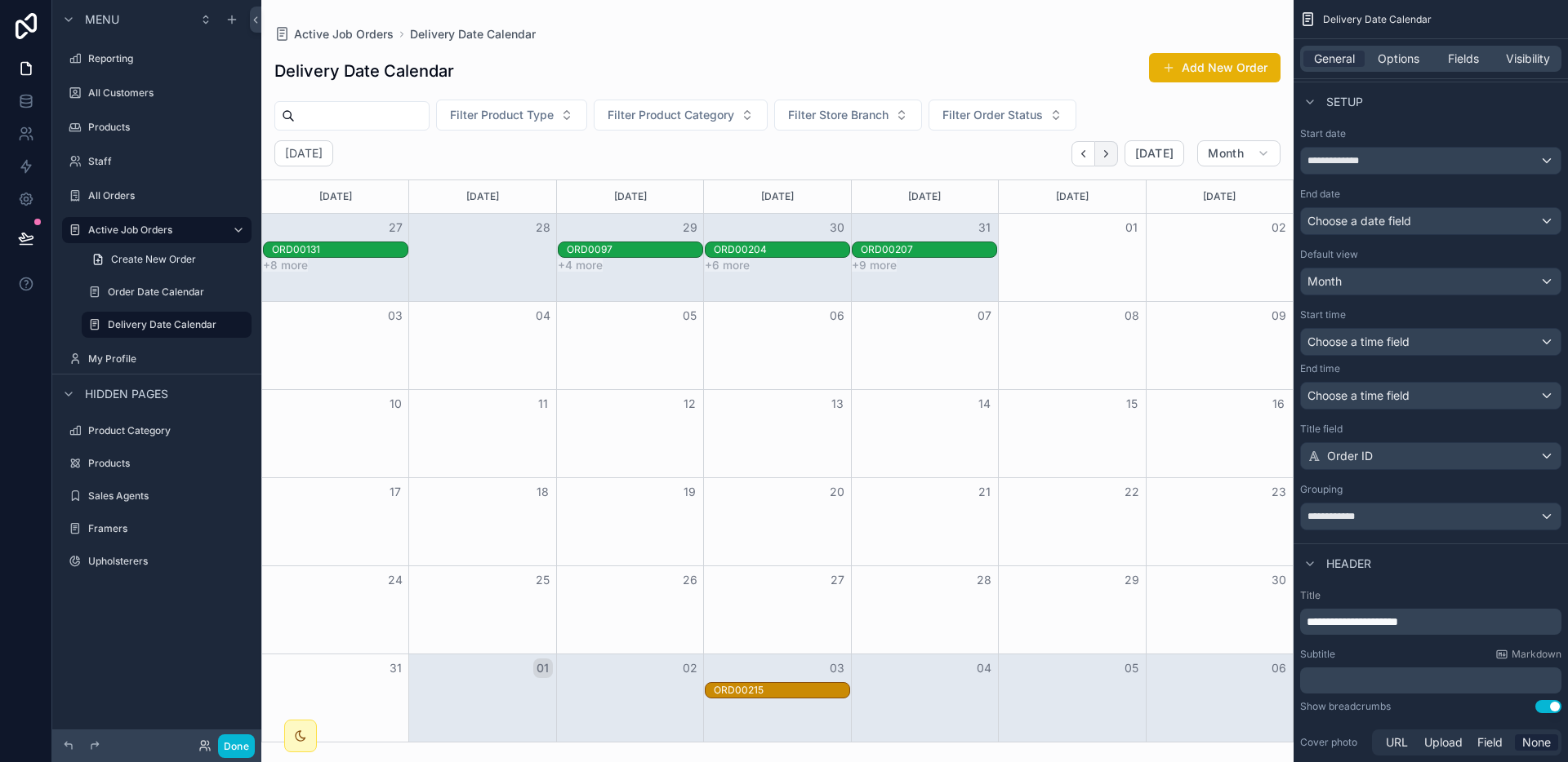
click at [1106, 158] on icon "Next" at bounding box center [1105, 153] width 12 height 12
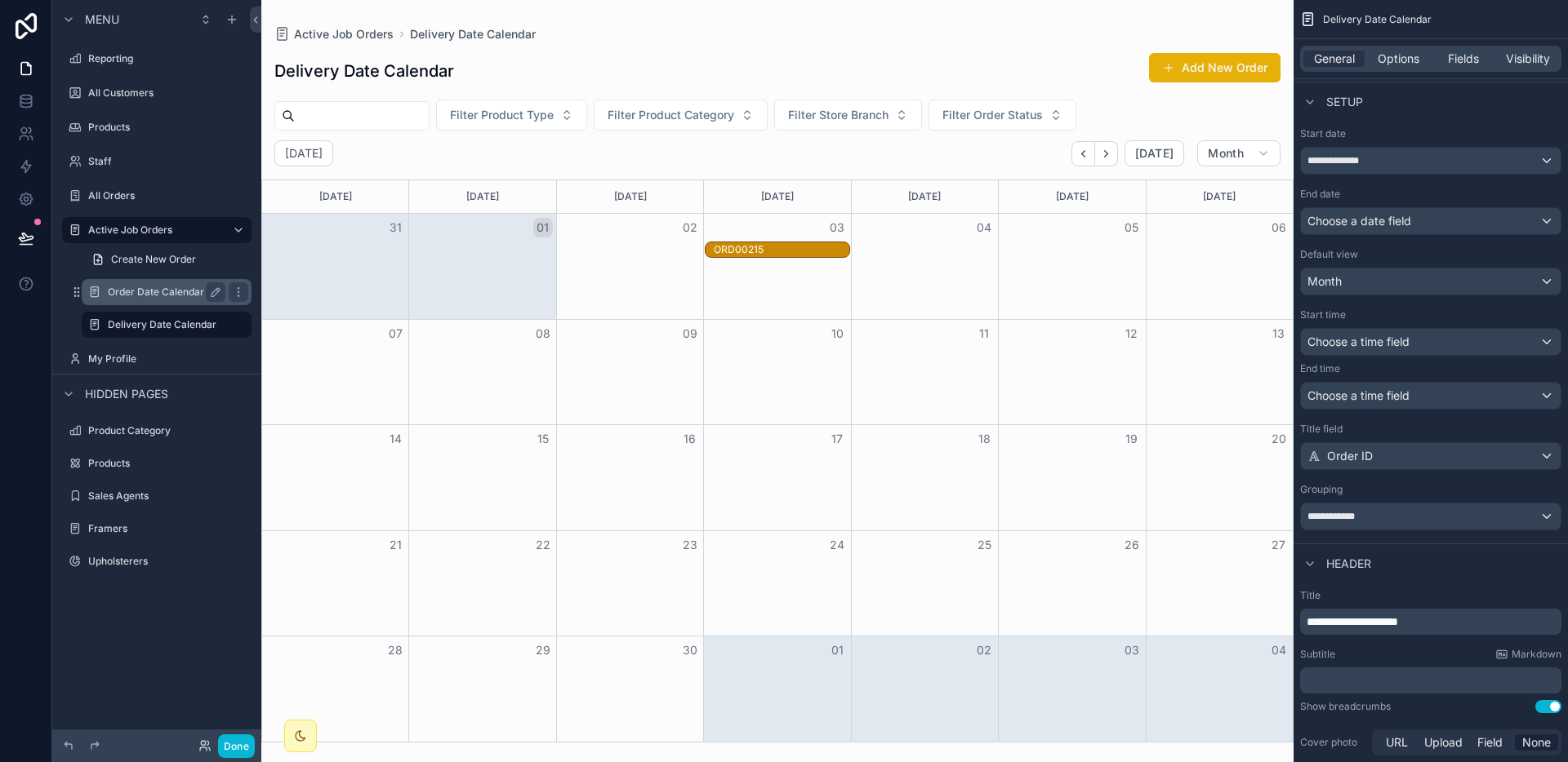
click at [137, 298] on label "Order Date Calendar" at bounding box center [164, 292] width 111 height 13
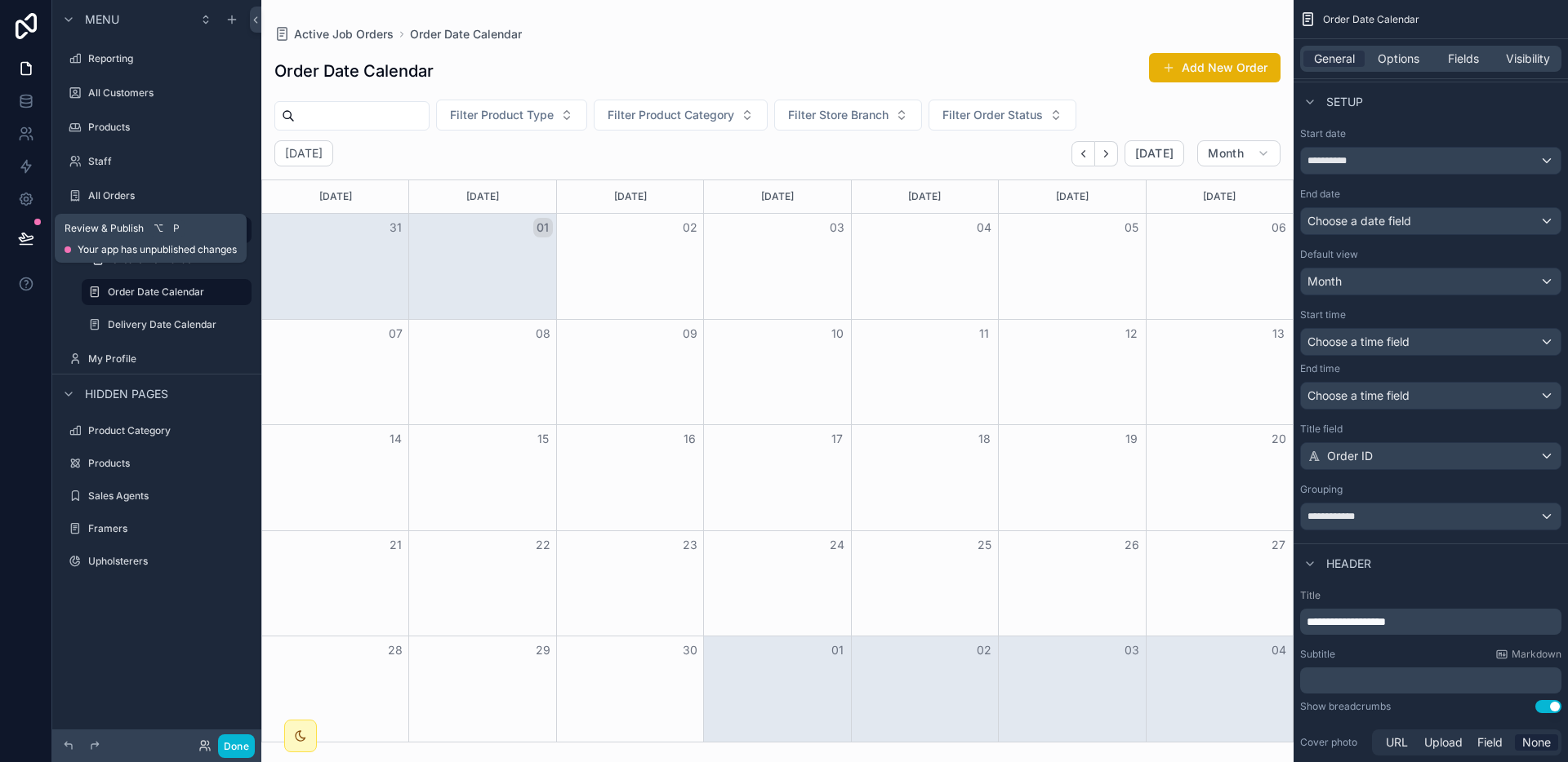
click at [43, 245] on div at bounding box center [25, 238] width 52 height 46
click at [31, 245] on icon at bounding box center [26, 238] width 16 height 16
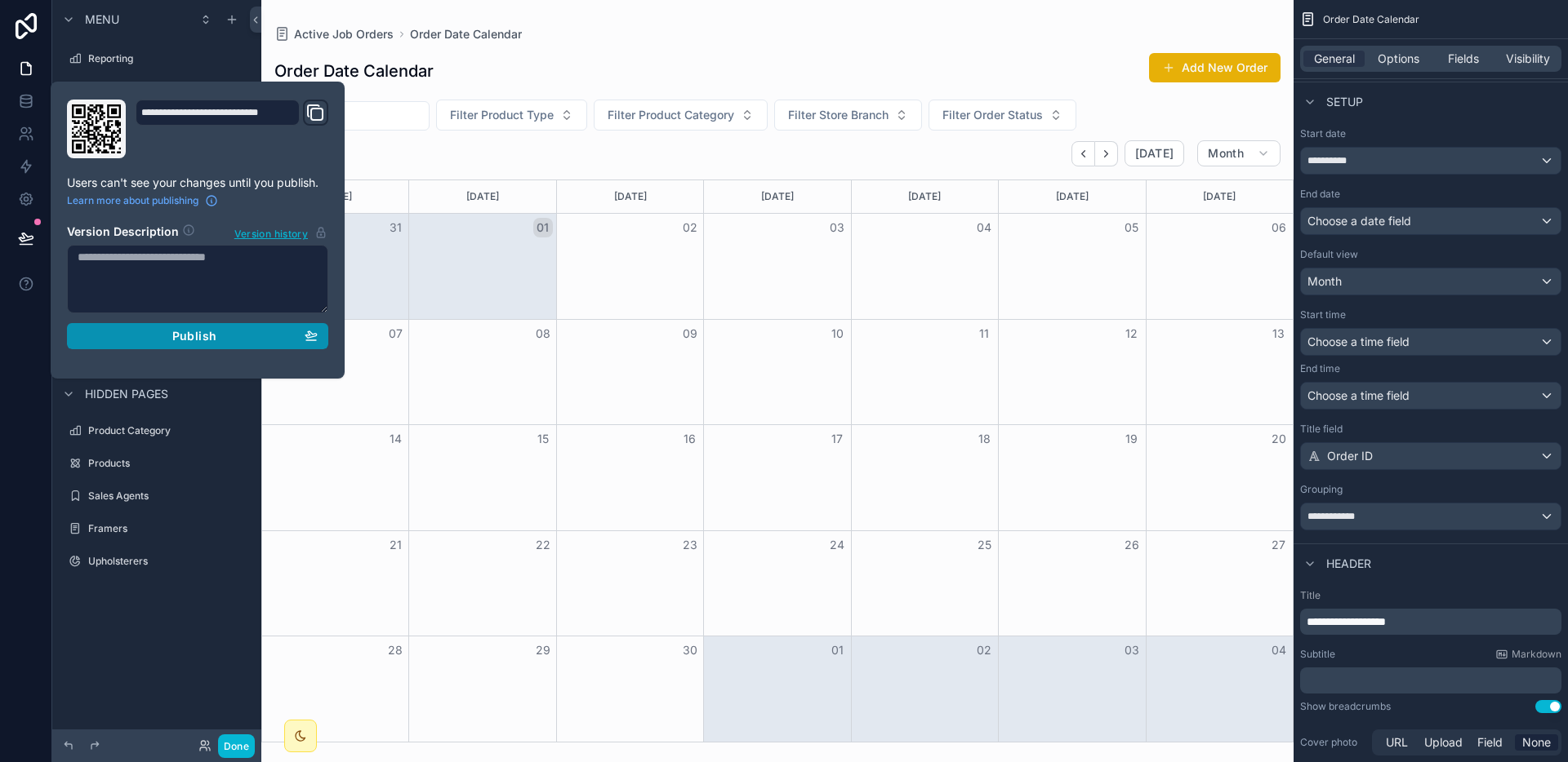
click at [192, 345] on button "Publish" at bounding box center [197, 336] width 261 height 26
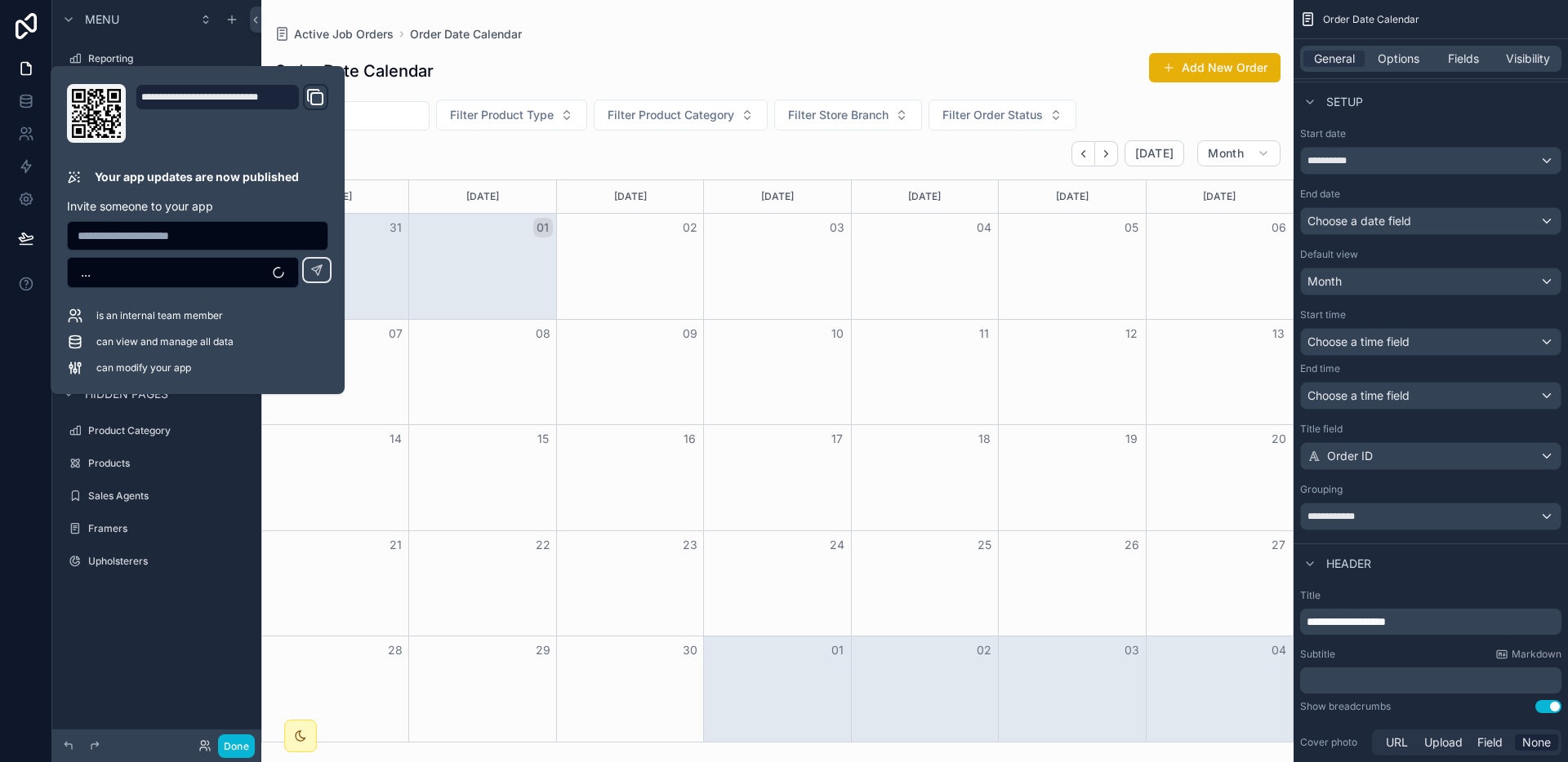
click at [466, 342] on div "08" at bounding box center [482, 334] width 147 height 28
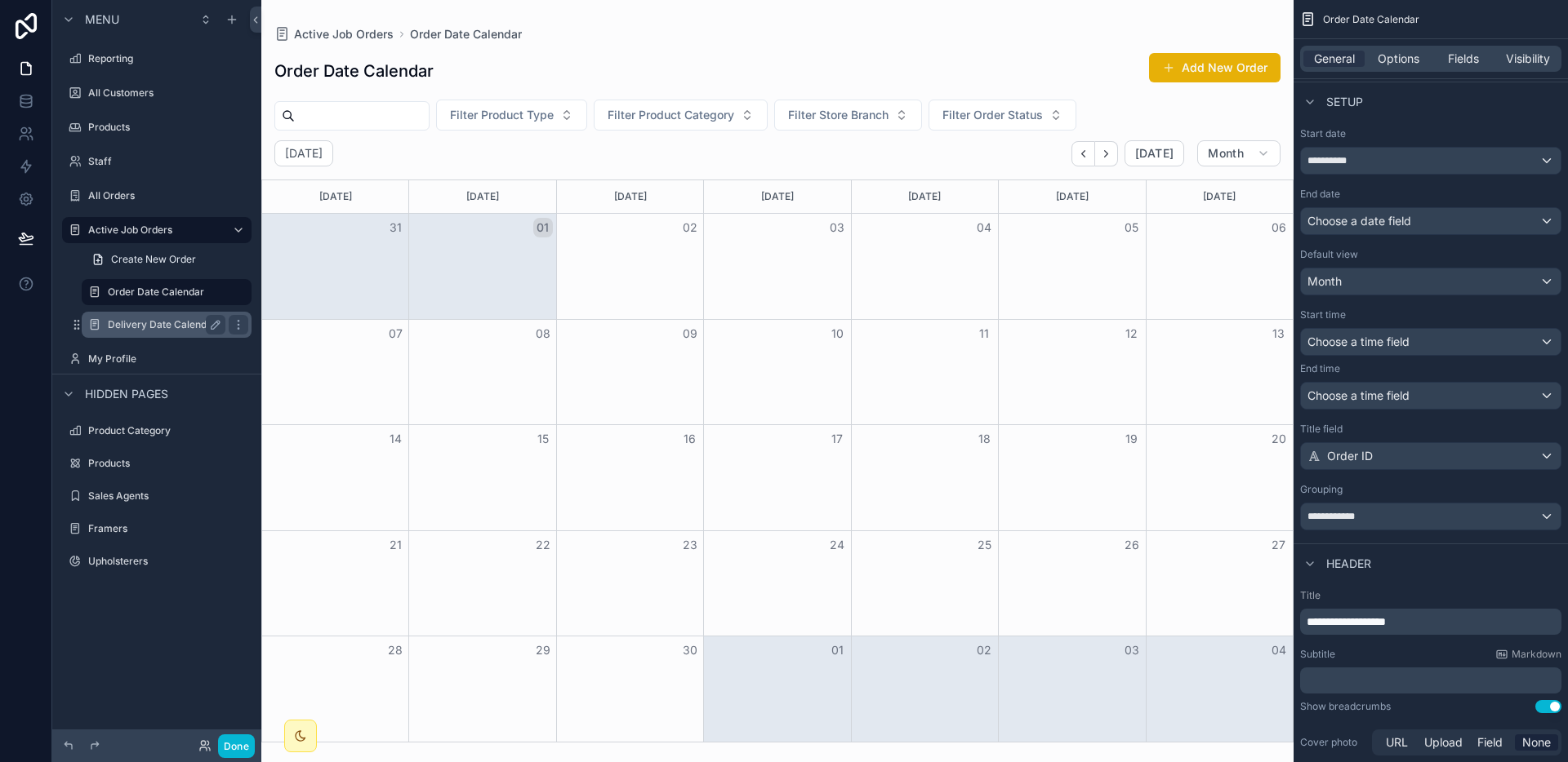
click at [139, 322] on label "Delivery Date Calendar" at bounding box center [164, 325] width 111 height 13
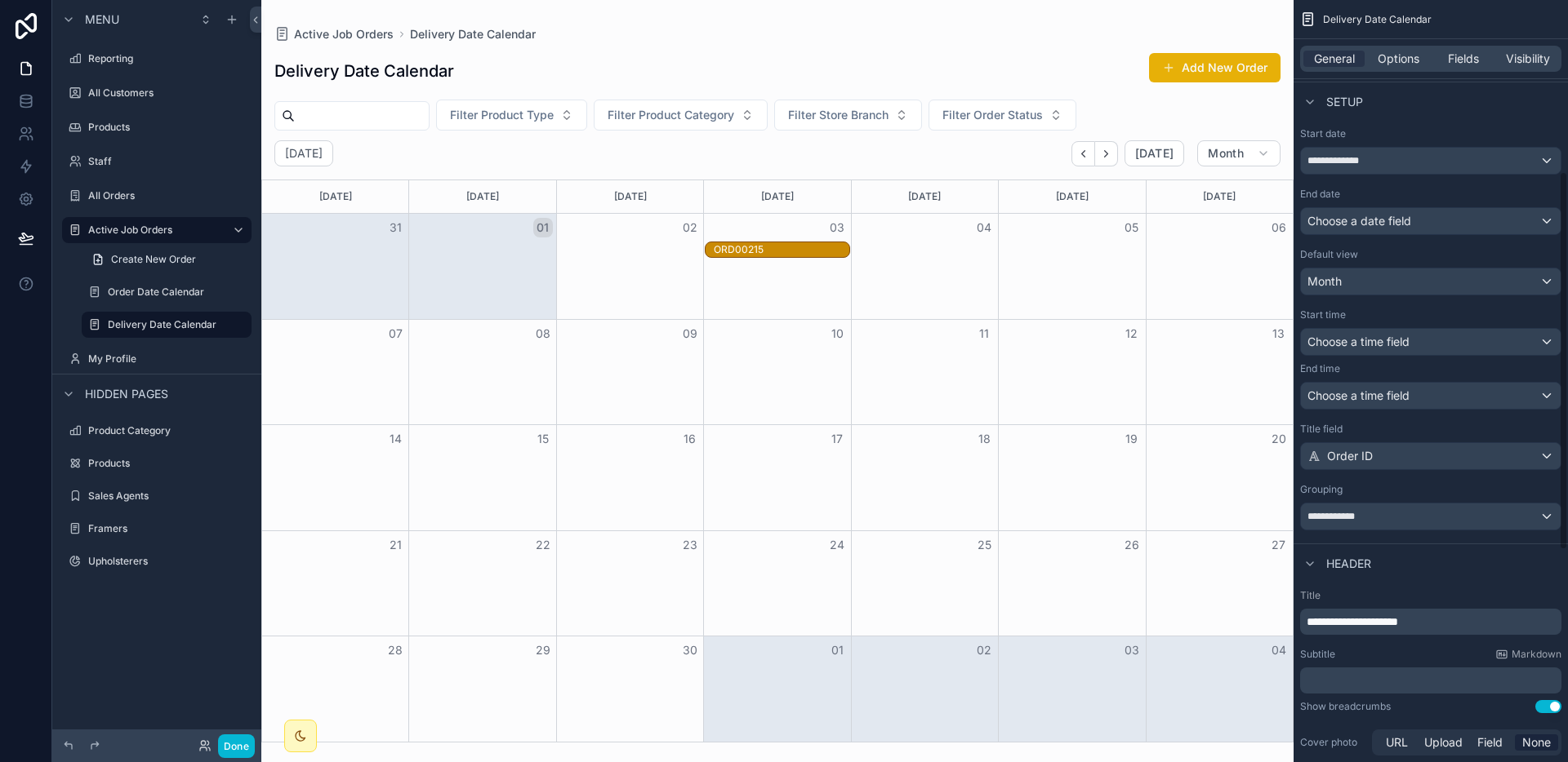
scroll to position [772, 0]
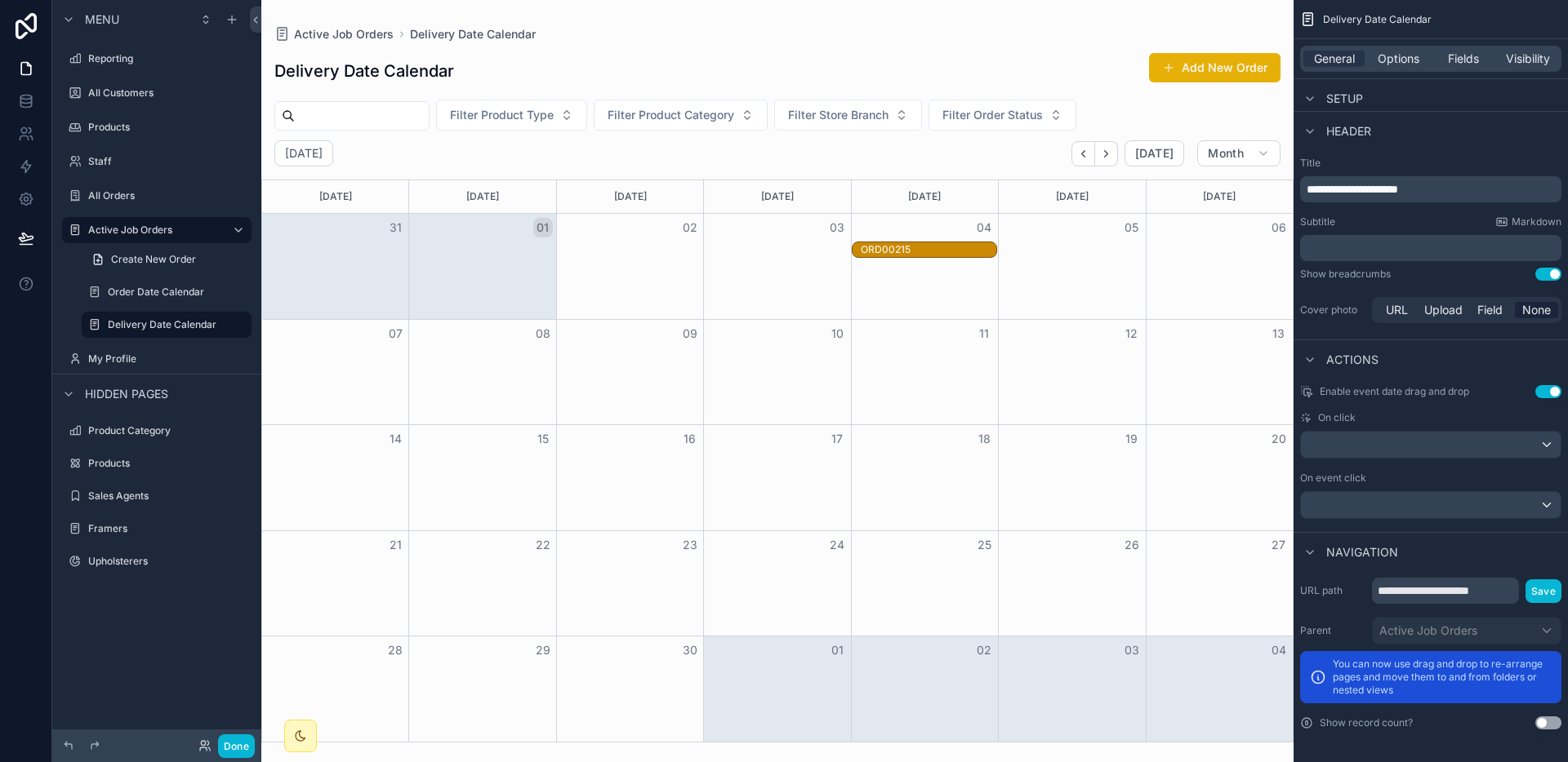
drag, startPoint x: 773, startPoint y: 250, endPoint x: 906, endPoint y: 257, distance: 133.2
click at [921, 245] on div "ORD00215" at bounding box center [929, 250] width 136 height 13
click at [918, 250] on div "ORD00215" at bounding box center [929, 250] width 136 height 13
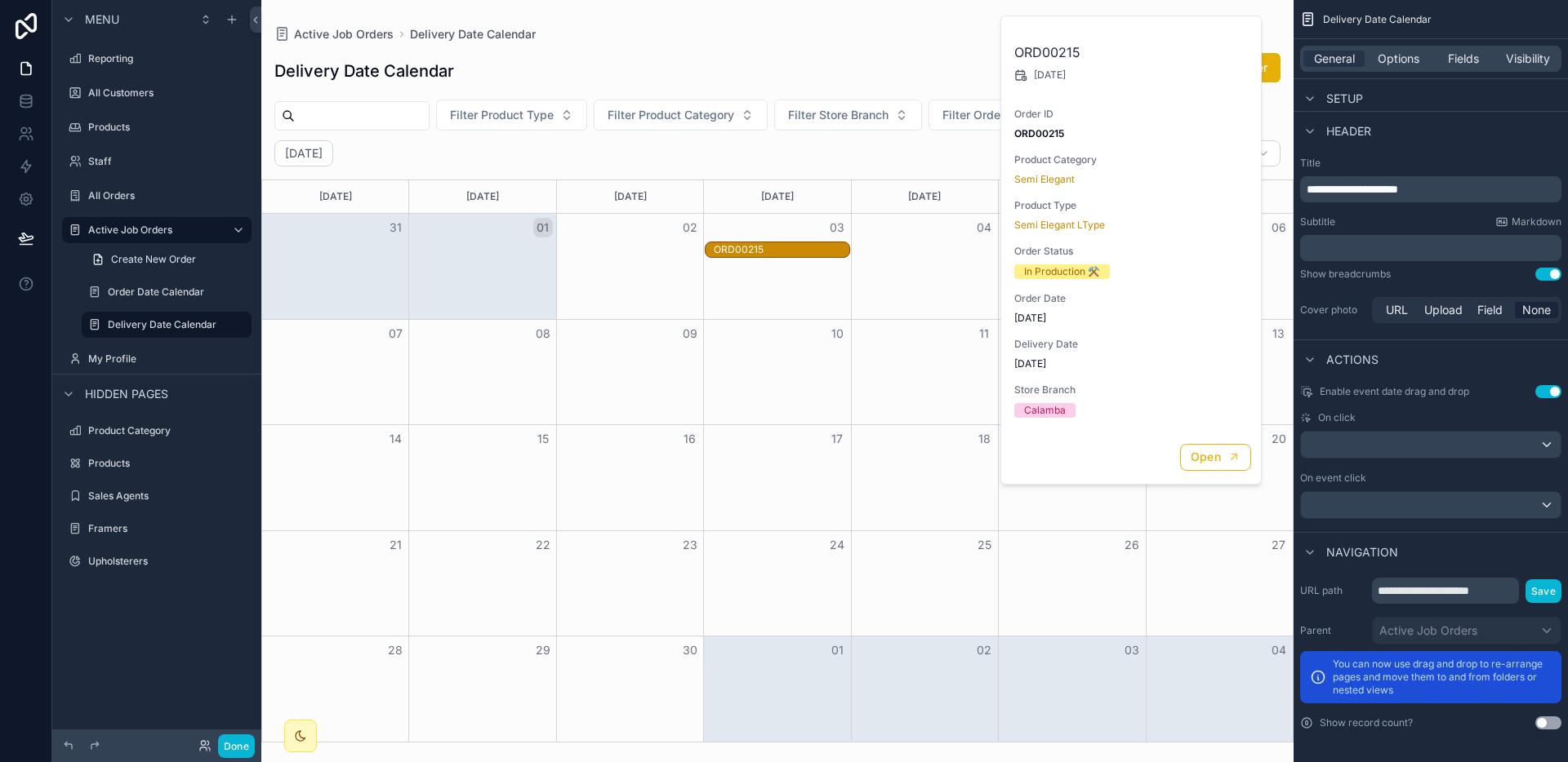
drag, startPoint x: 918, startPoint y: 250, endPoint x: 791, endPoint y: 250, distance: 127.0
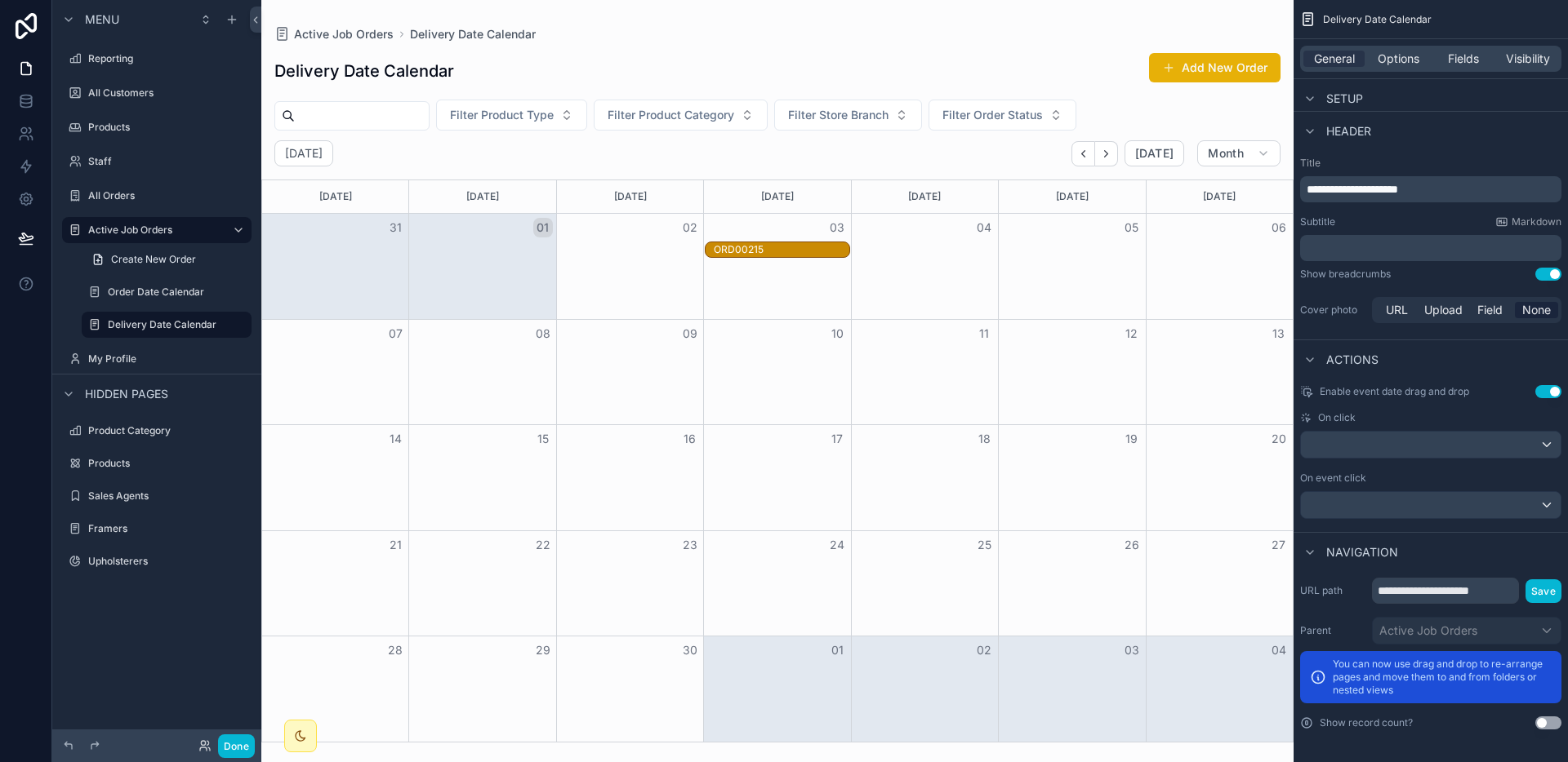
click at [791, 251] on div "ORD00215" at bounding box center [782, 250] width 136 height 13
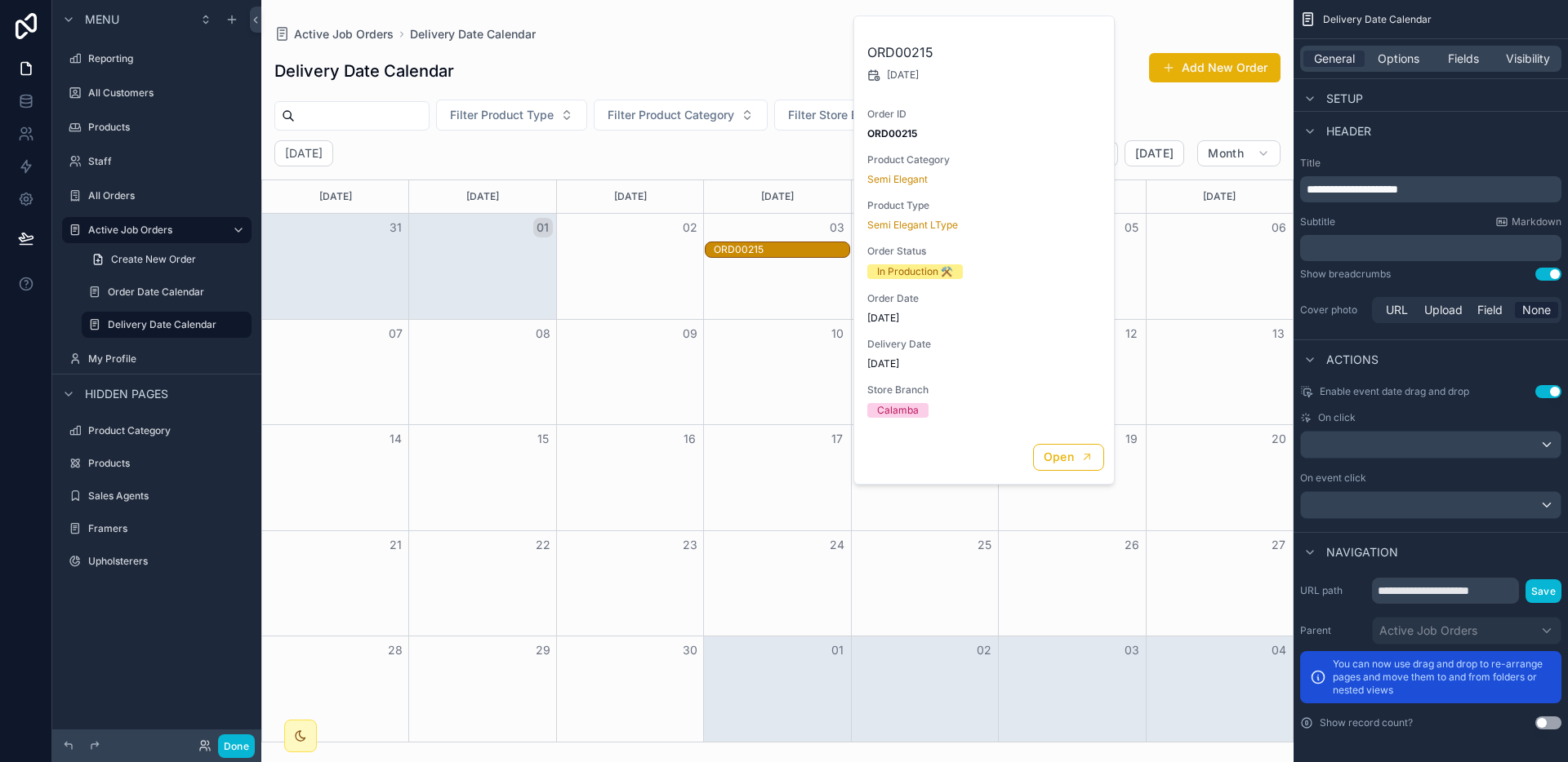
click at [791, 251] on div "ORD00215" at bounding box center [782, 250] width 136 height 13
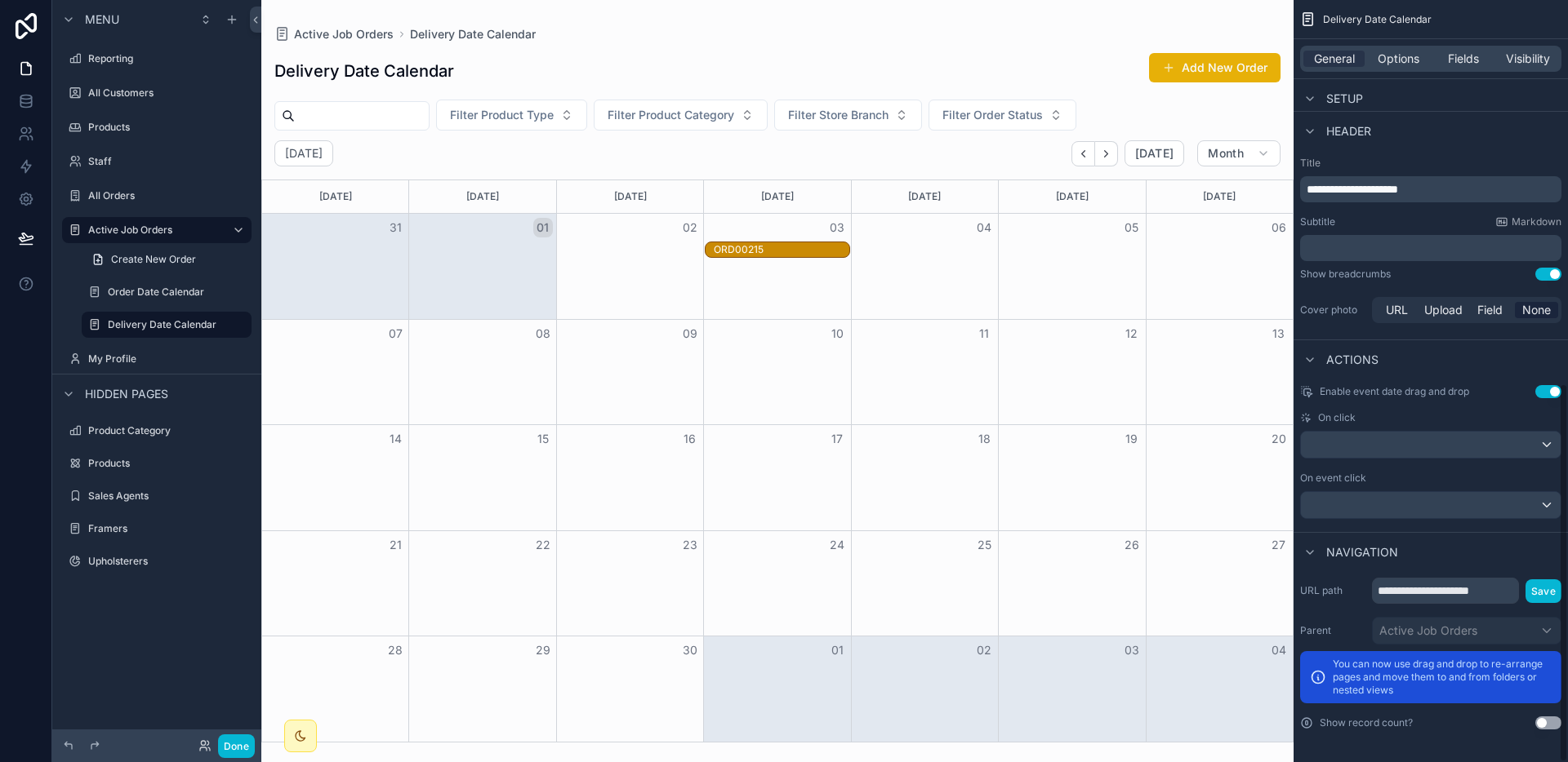
click at [1545, 390] on button "Use setting" at bounding box center [1548, 392] width 26 height 13
click at [1543, 399] on div "Enable event date drag and drop Use setting On click On event click" at bounding box center [1430, 452] width 274 height 147
click at [1557, 387] on button "Use setting" at bounding box center [1548, 392] width 26 height 13
click at [1482, 439] on div "scrollable content" at bounding box center [1430, 445] width 260 height 26
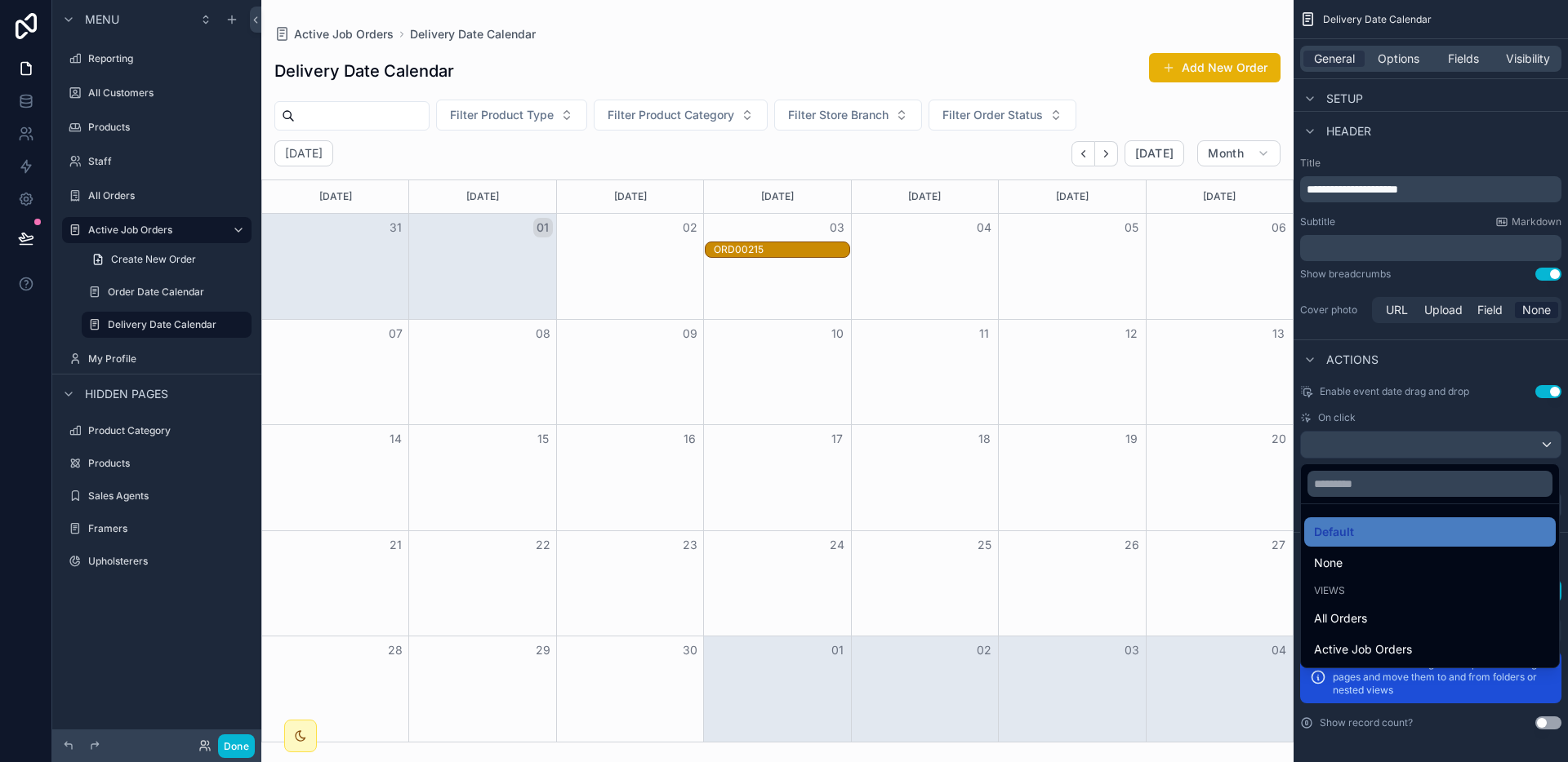
click at [1482, 439] on div "scrollable content" at bounding box center [784, 381] width 1568 height 762
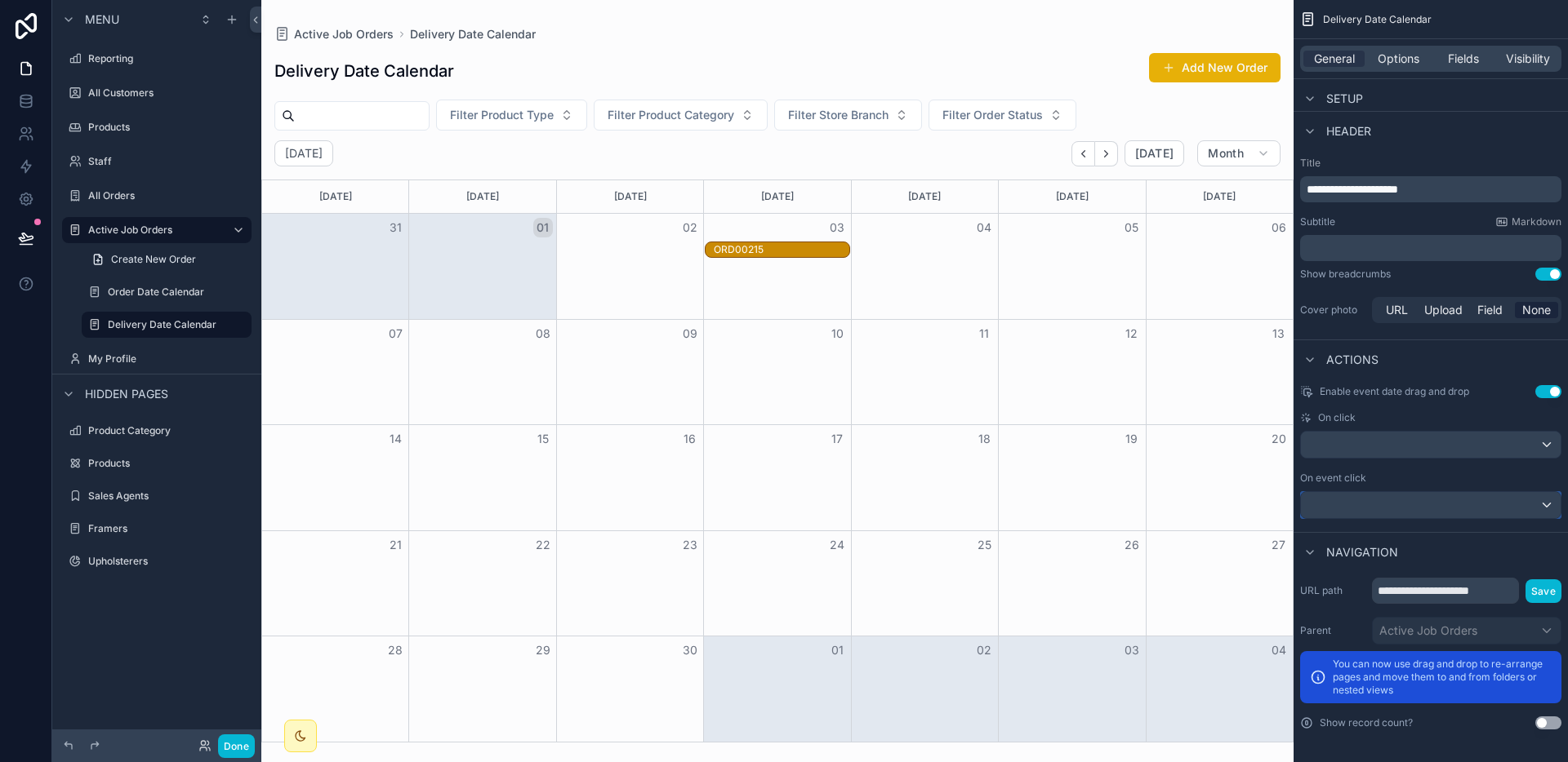
click at [1444, 497] on div "scrollable content" at bounding box center [1430, 505] width 260 height 26
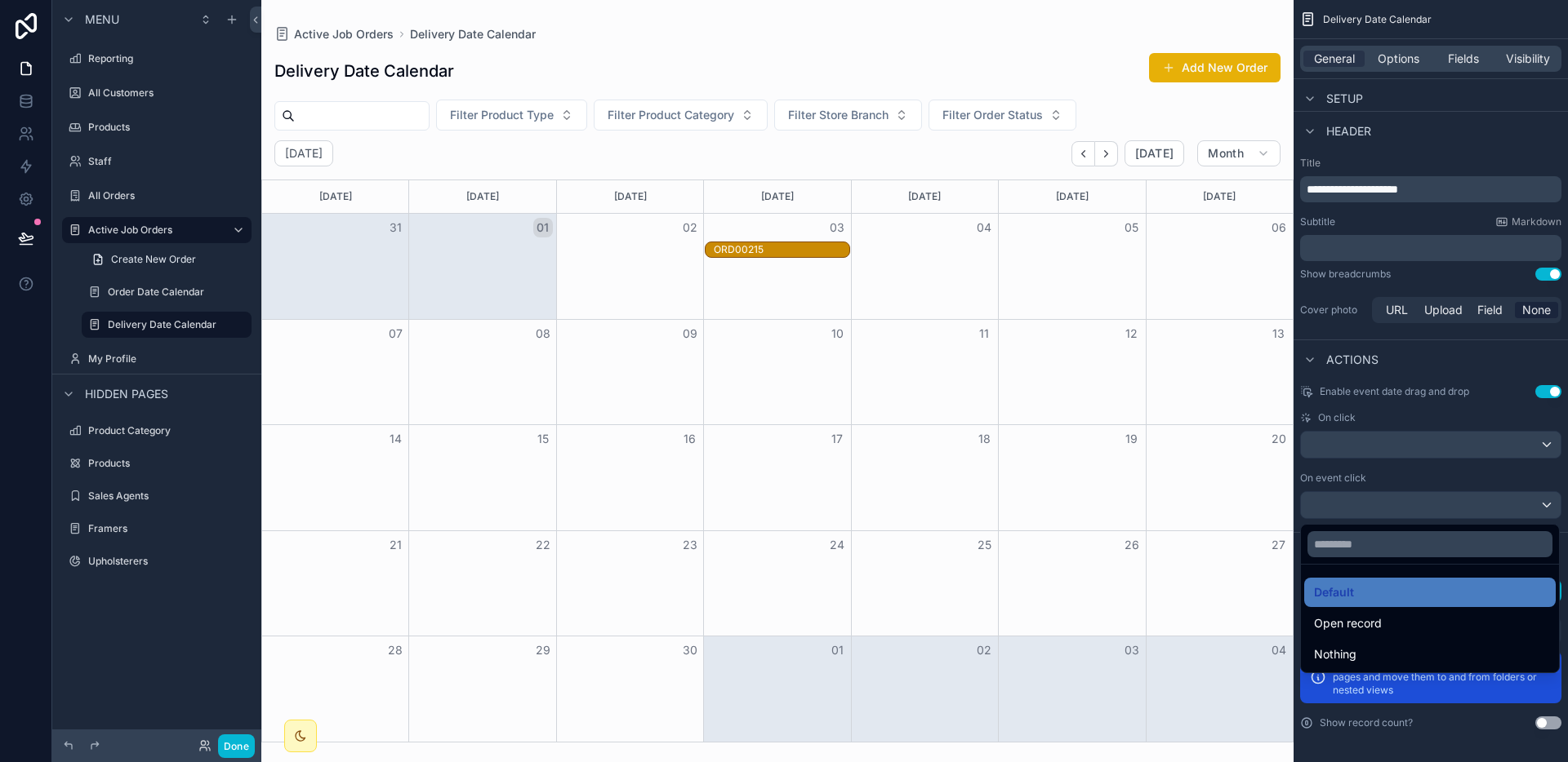
click at [1444, 497] on div "scrollable content" at bounding box center [784, 381] width 1568 height 762
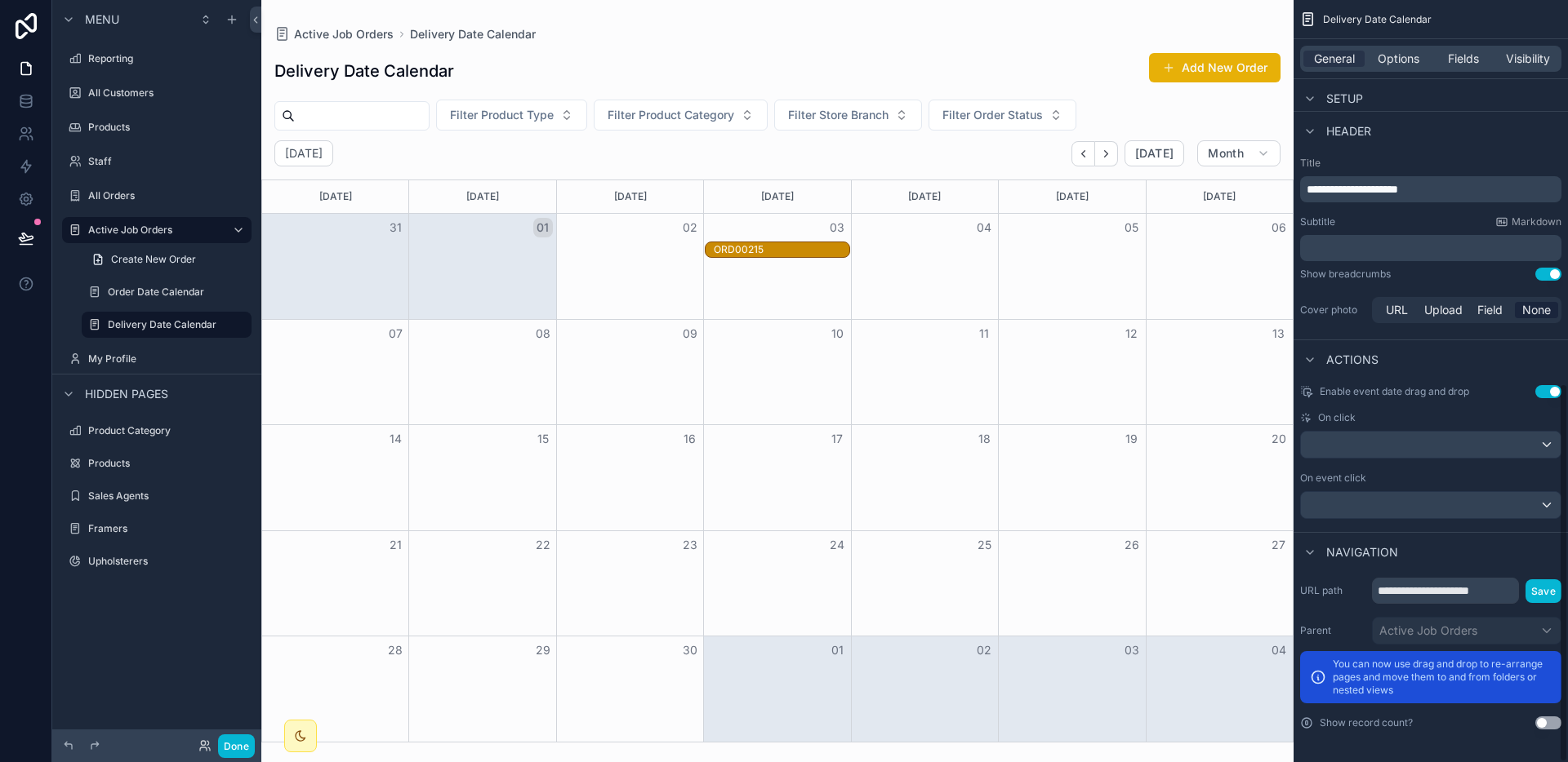
click at [1550, 390] on button "Use setting" at bounding box center [1548, 392] width 26 height 13
click at [174, 297] on label "Order Date Calendar" at bounding box center [164, 292] width 111 height 13
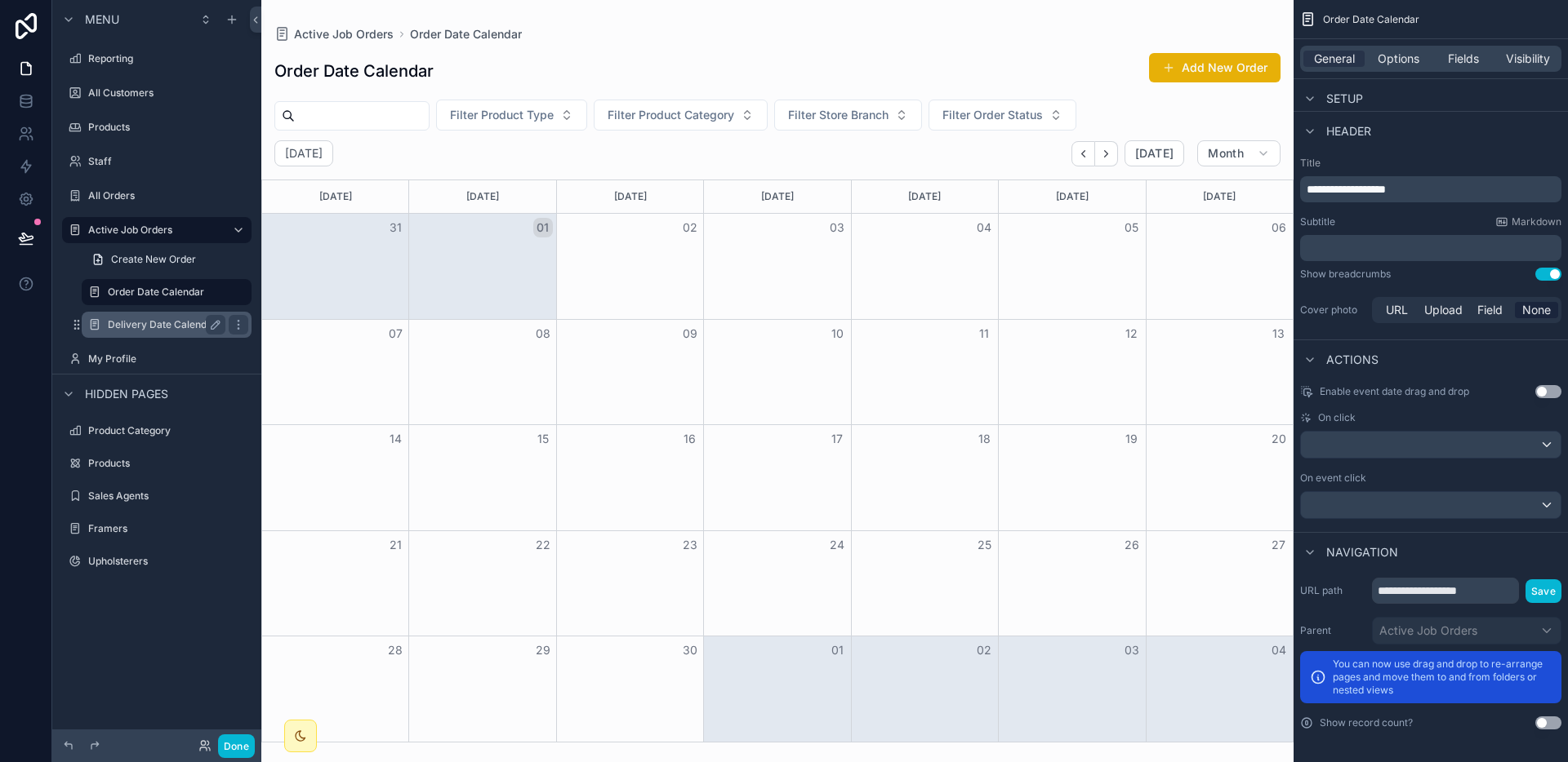
click at [179, 331] on label "Delivery Date Calendar" at bounding box center [164, 325] width 111 height 13
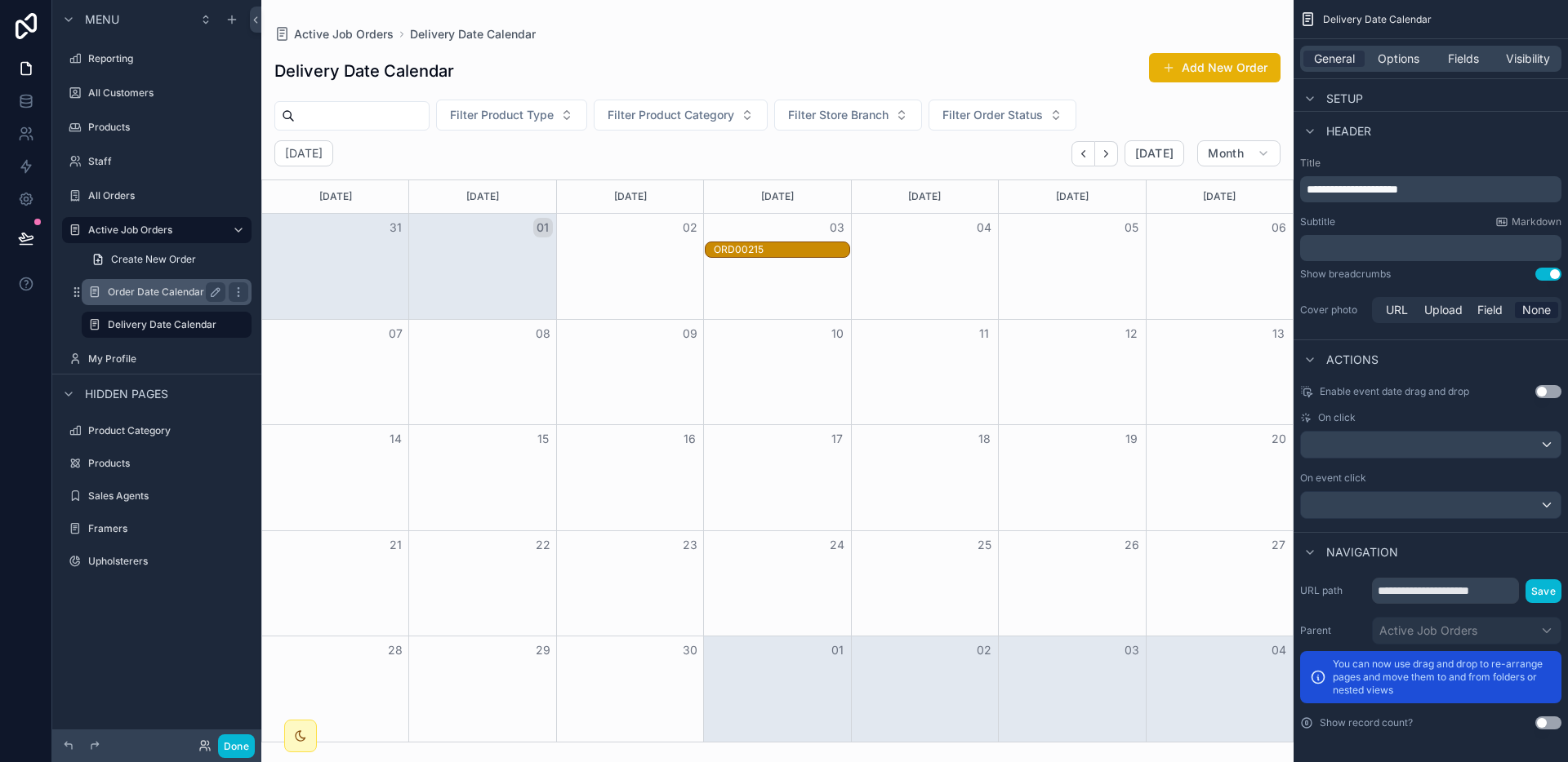
click at [178, 302] on div "Order Date Calendar" at bounding box center [166, 292] width 163 height 26
